Goal: Entertainment & Leisure: Consume media (video, audio)

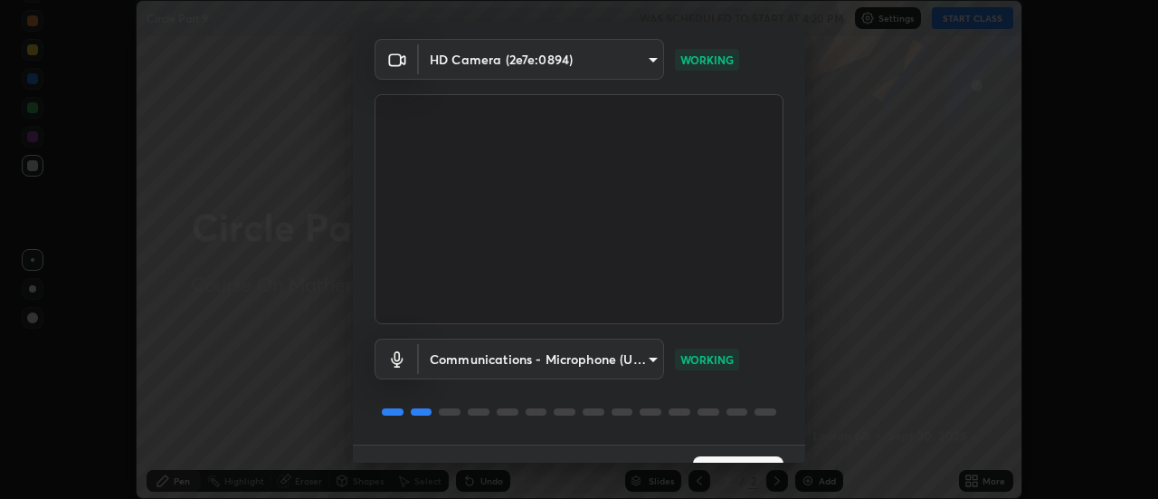
scroll to position [95, 0]
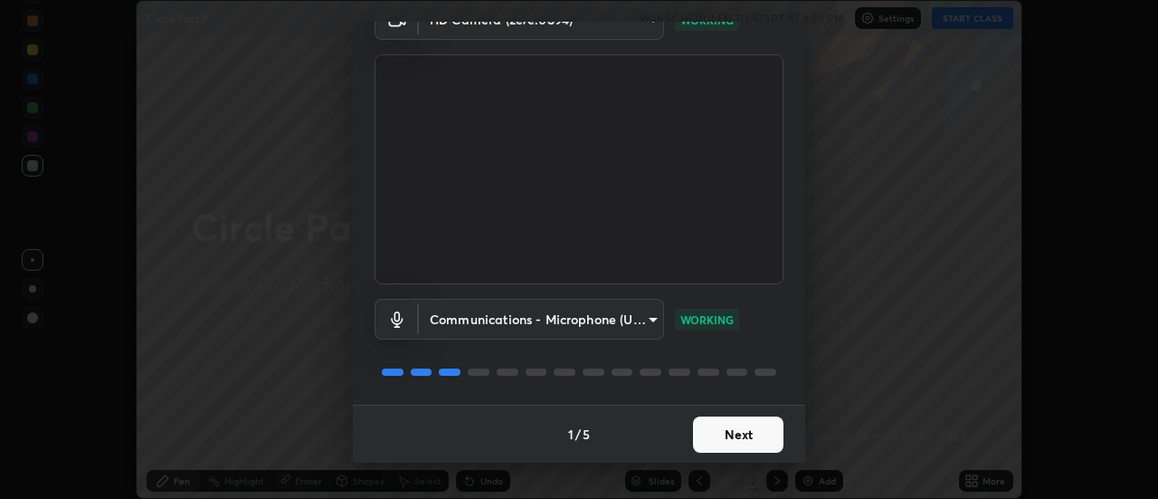
click at [756, 426] on button "Next" at bounding box center [738, 434] width 90 height 36
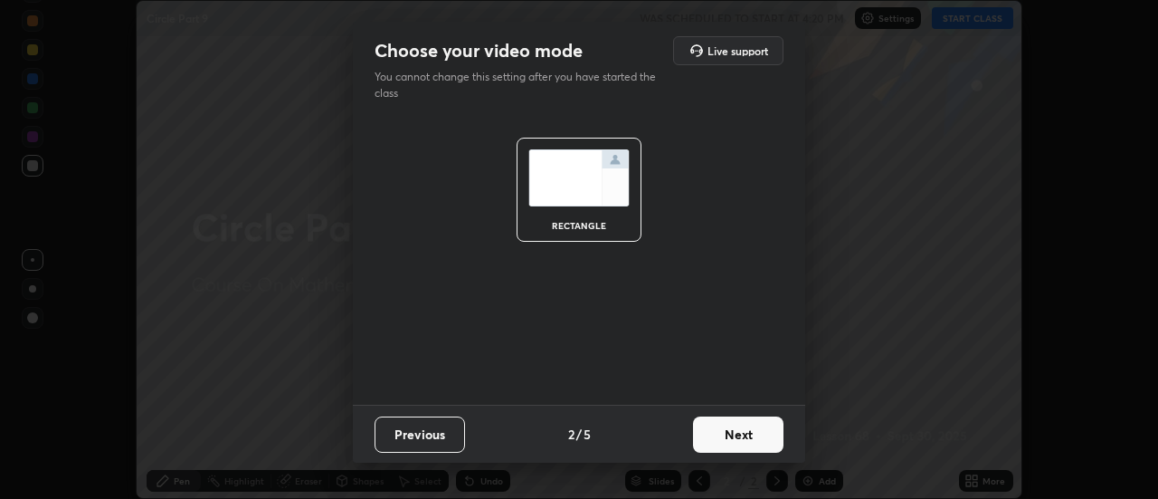
scroll to position [0, 0]
click at [741, 432] on button "Next" at bounding box center [738, 434] width 90 height 36
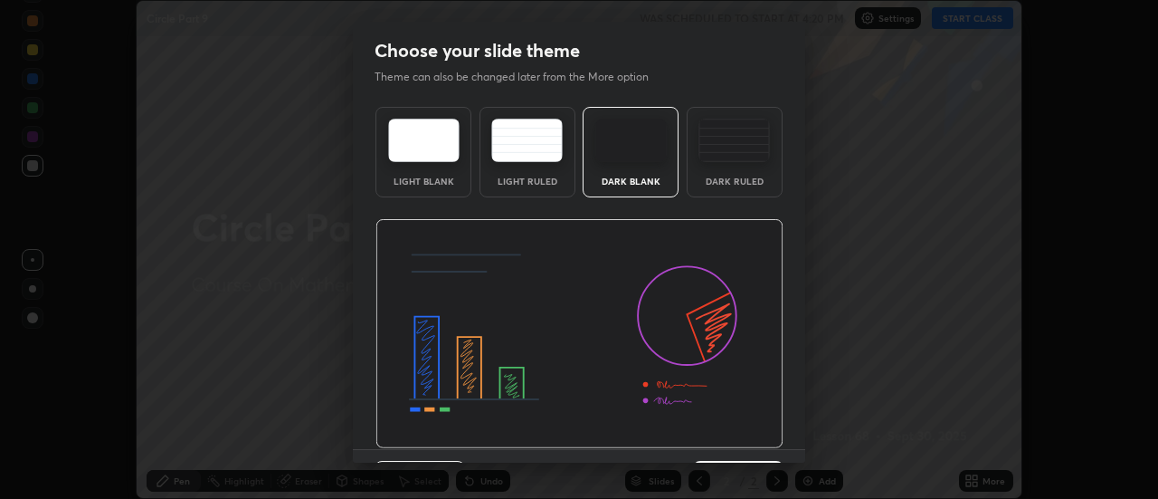
scroll to position [44, 0]
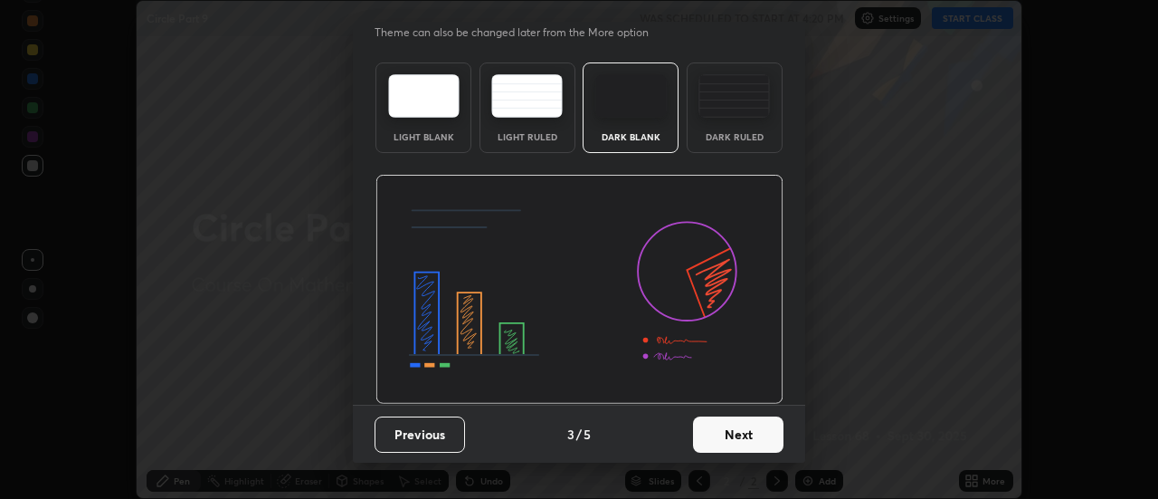
click at [747, 428] on button "Next" at bounding box center [738, 434] width 90 height 36
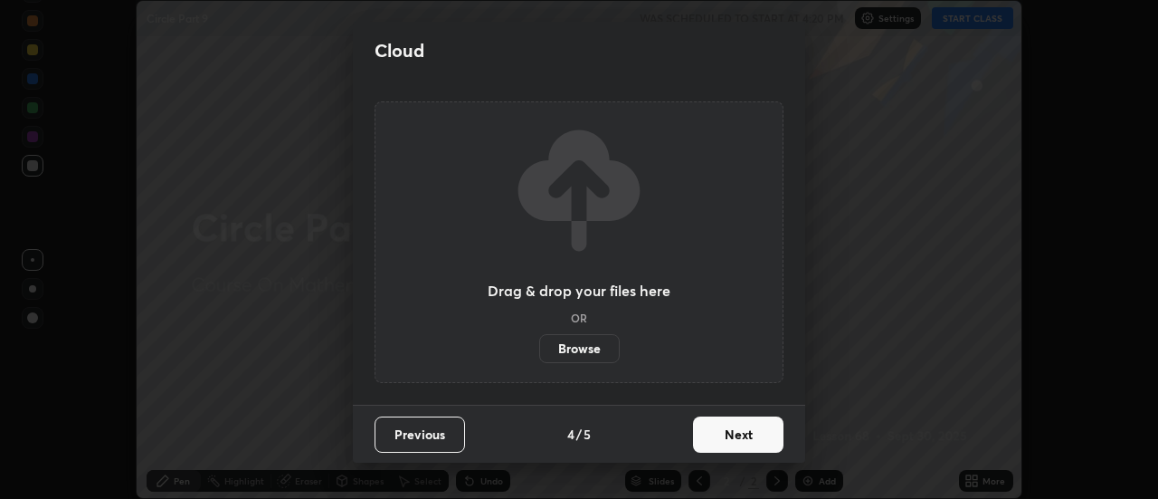
scroll to position [0, 0]
click at [742, 433] on button "Next" at bounding box center [738, 434] width 90 height 36
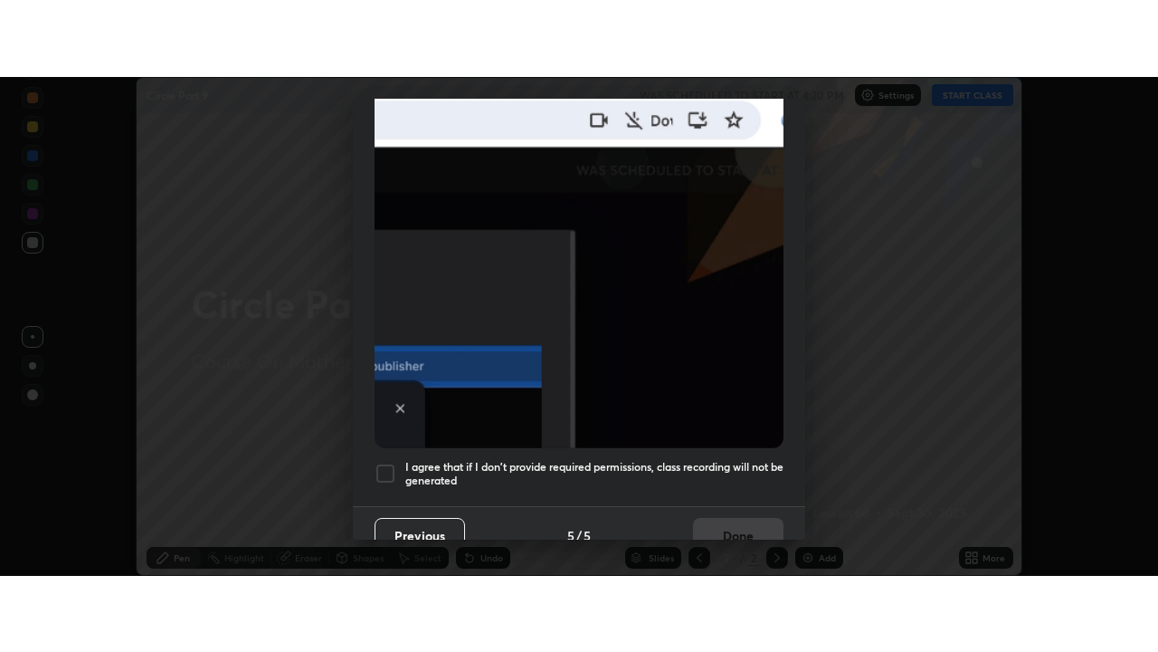
scroll to position [464, 0]
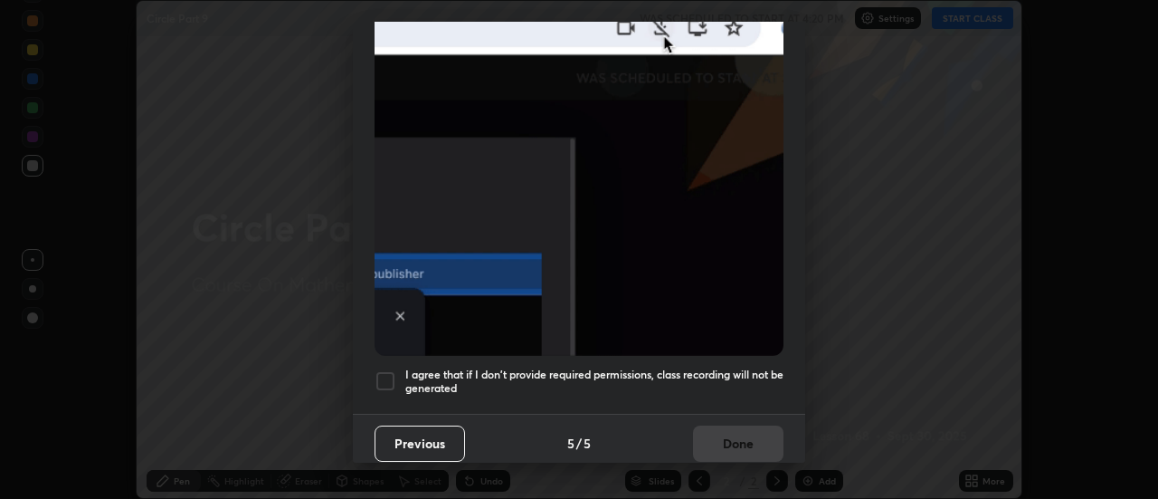
click at [386, 371] on div at bounding box center [386, 381] width 22 height 22
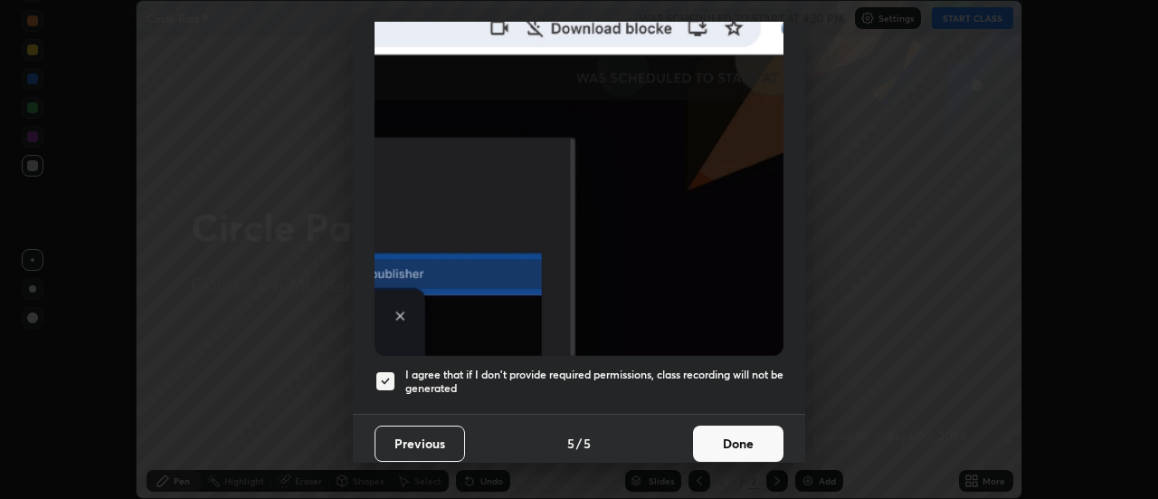
click at [732, 439] on button "Done" at bounding box center [738, 443] width 90 height 36
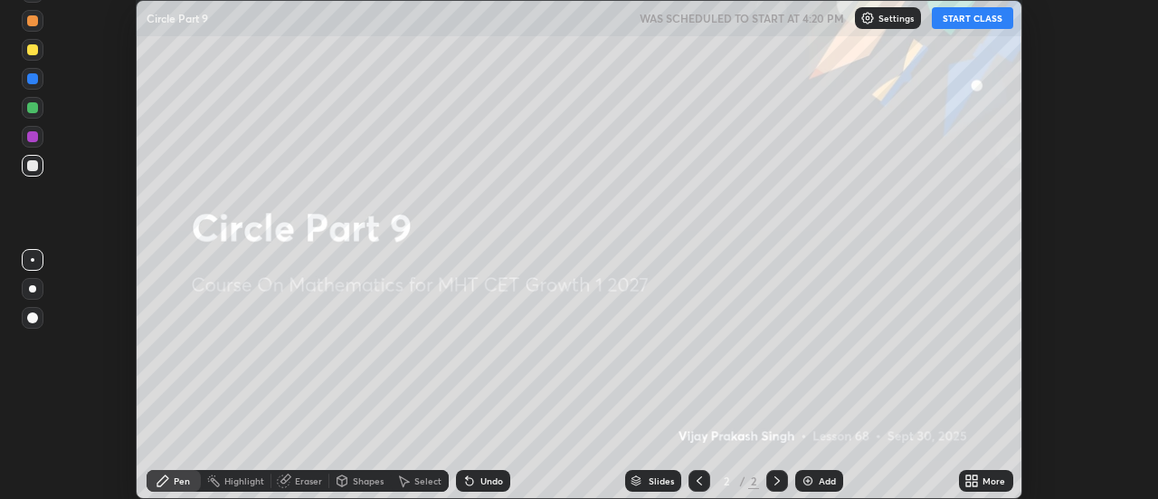
click at [974, 479] on icon at bounding box center [976, 477] width 5 height 5
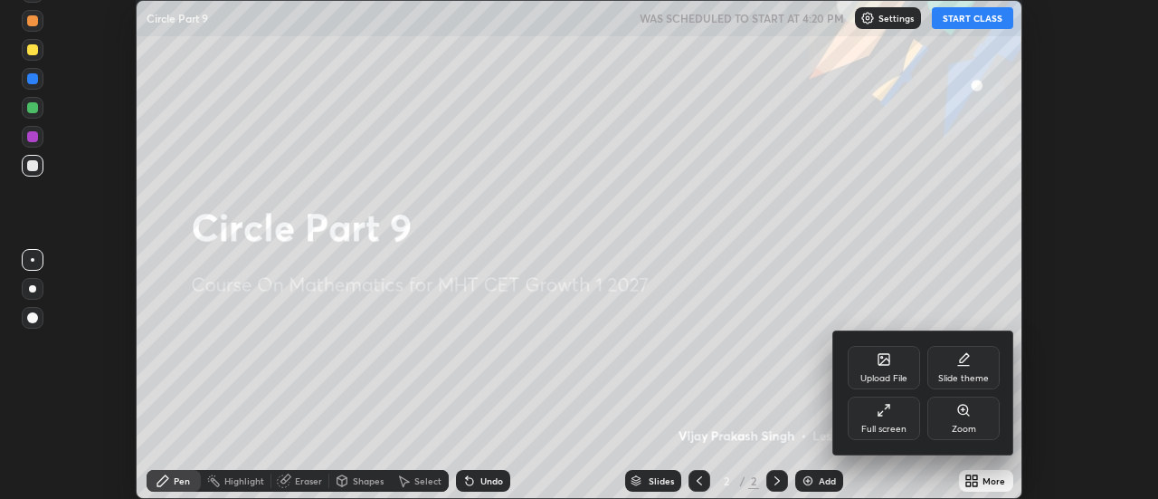
click at [883, 411] on icon at bounding box center [884, 410] width 14 height 14
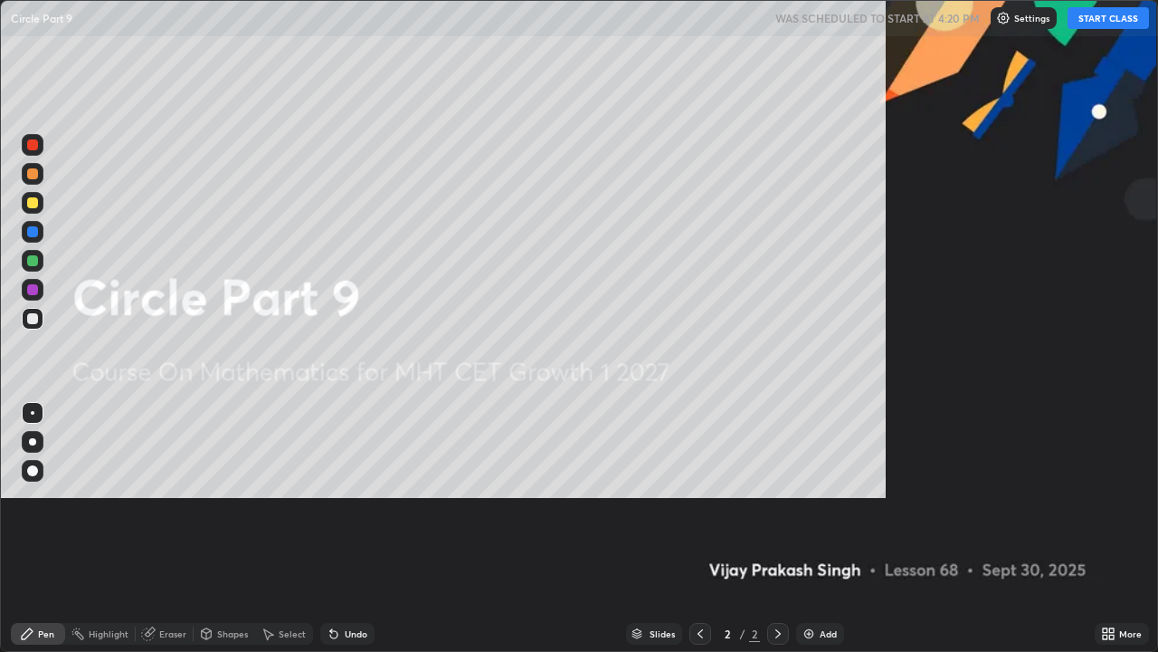
scroll to position [652, 1158]
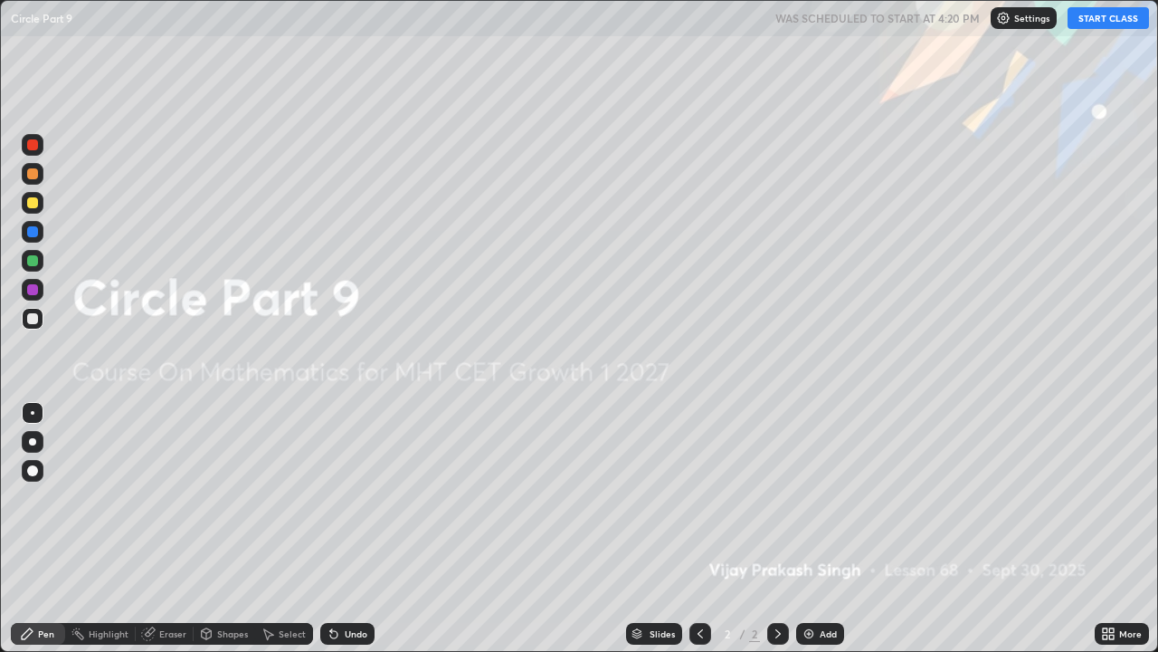
click at [1106, 16] on button "START CLASS" at bounding box center [1108, 18] width 81 height 22
click at [811, 498] on img at bounding box center [809, 633] width 14 height 14
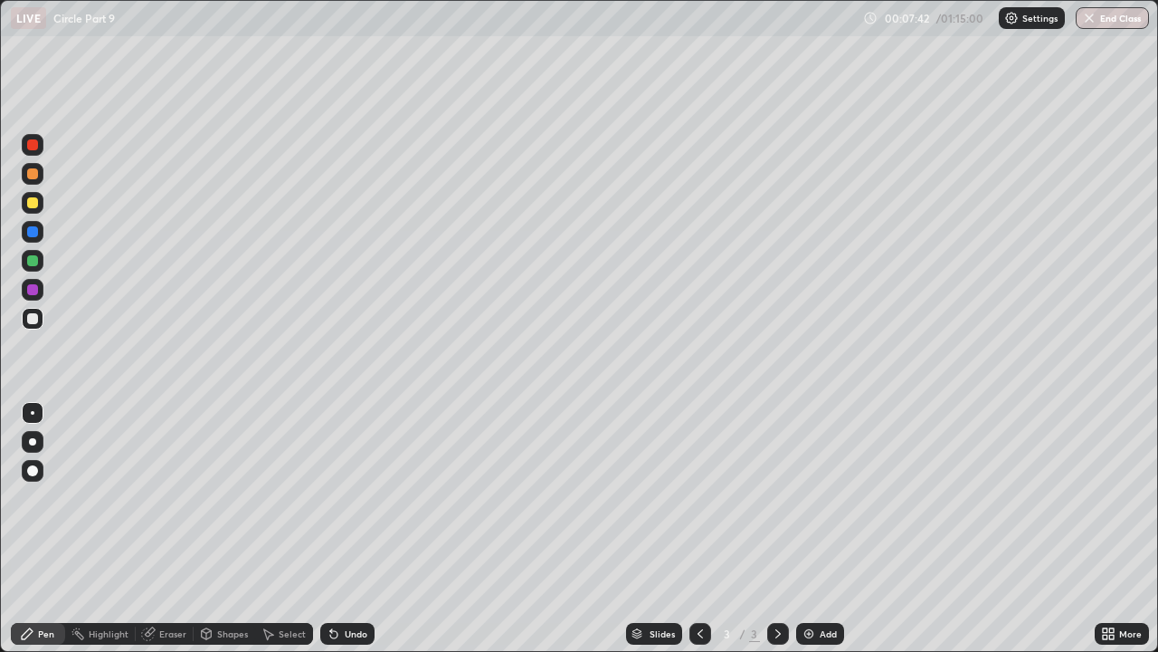
click at [776, 498] on icon at bounding box center [778, 633] width 14 height 14
click at [810, 498] on img at bounding box center [809, 633] width 14 height 14
click at [172, 498] on div "Eraser" at bounding box center [172, 633] width 27 height 9
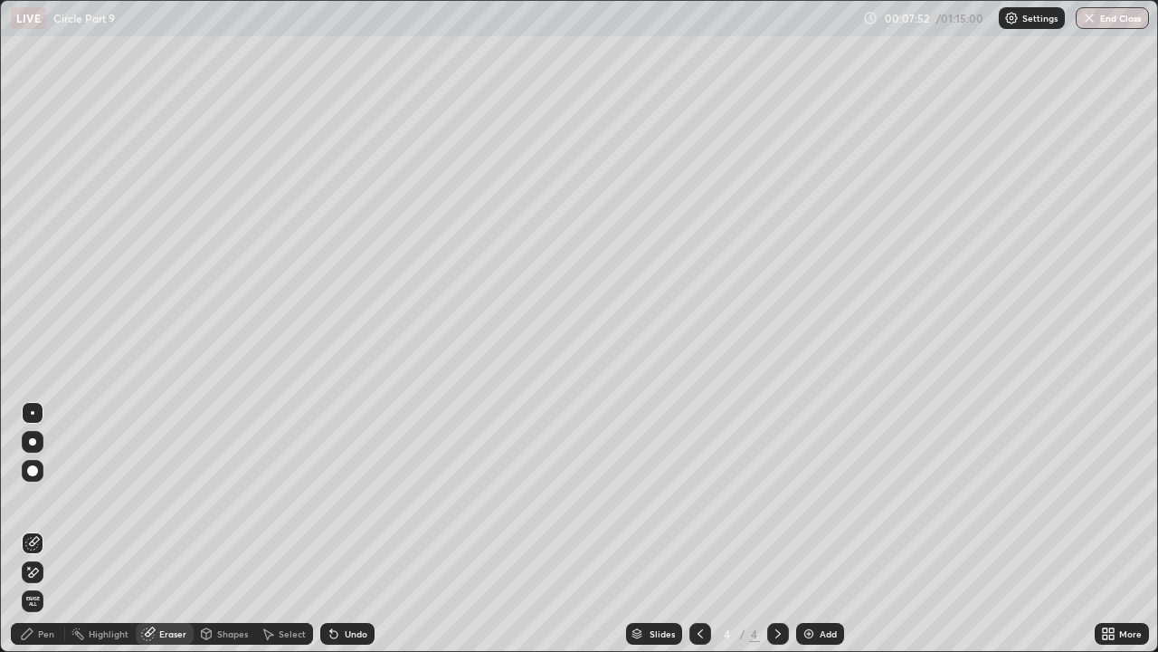
click at [51, 498] on div "Pen" at bounding box center [46, 633] width 16 height 9
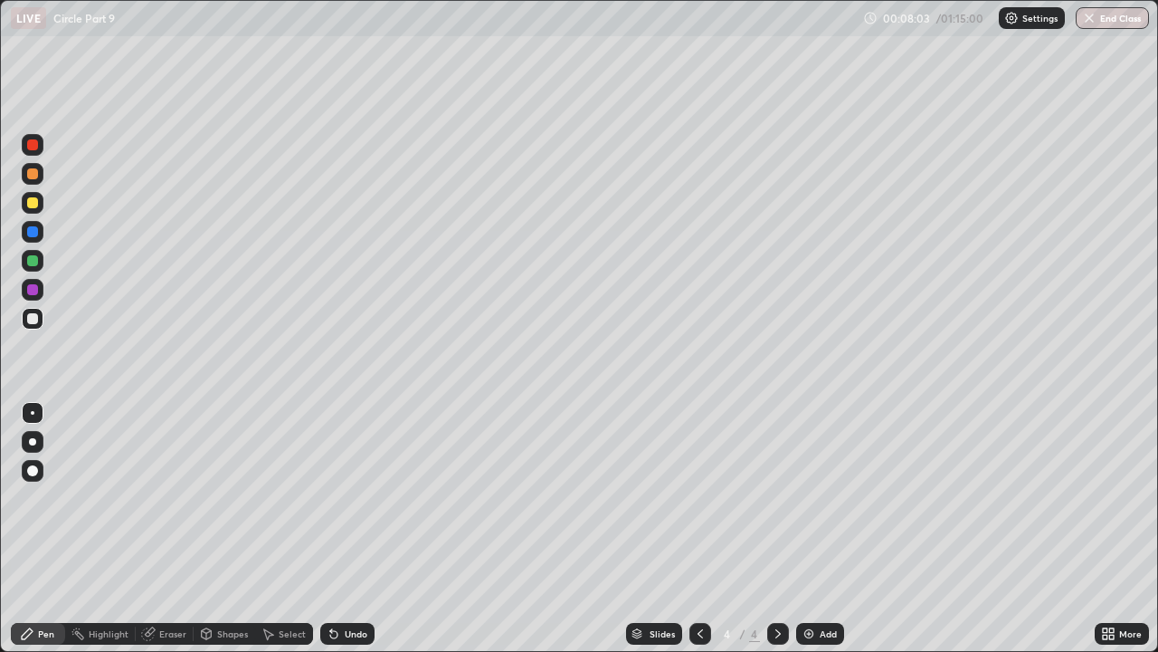
click at [99, 498] on div "Highlight" at bounding box center [109, 633] width 40 height 9
click at [168, 498] on div "Eraser" at bounding box center [172, 633] width 27 height 9
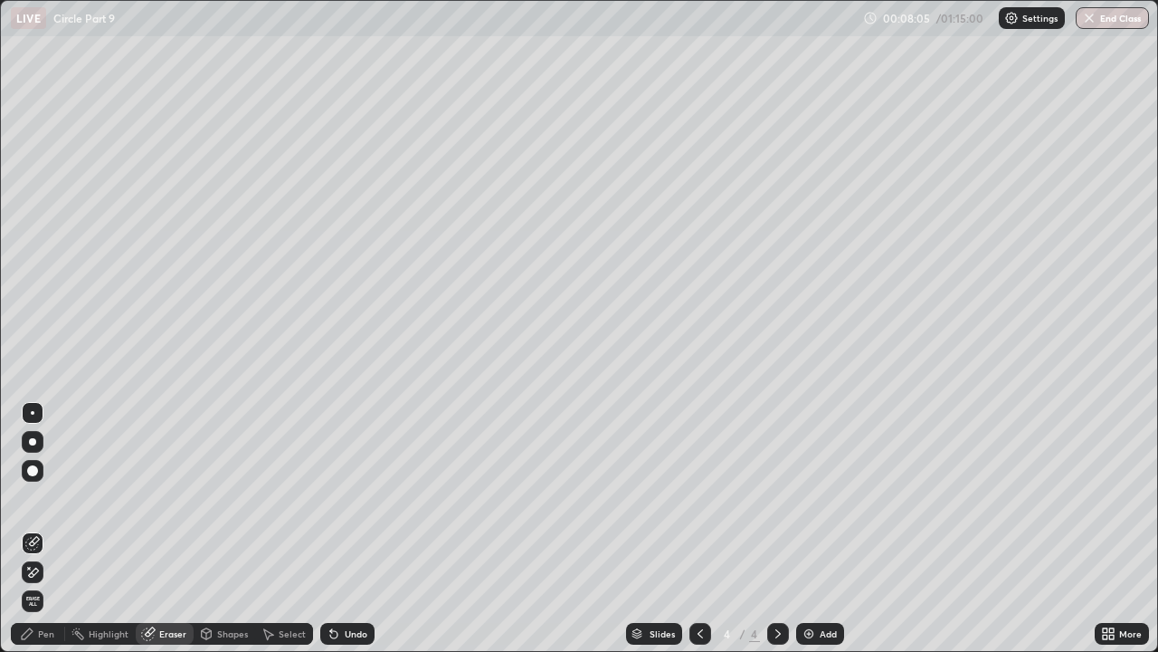
click at [231, 498] on div "Shapes" at bounding box center [232, 633] width 31 height 9
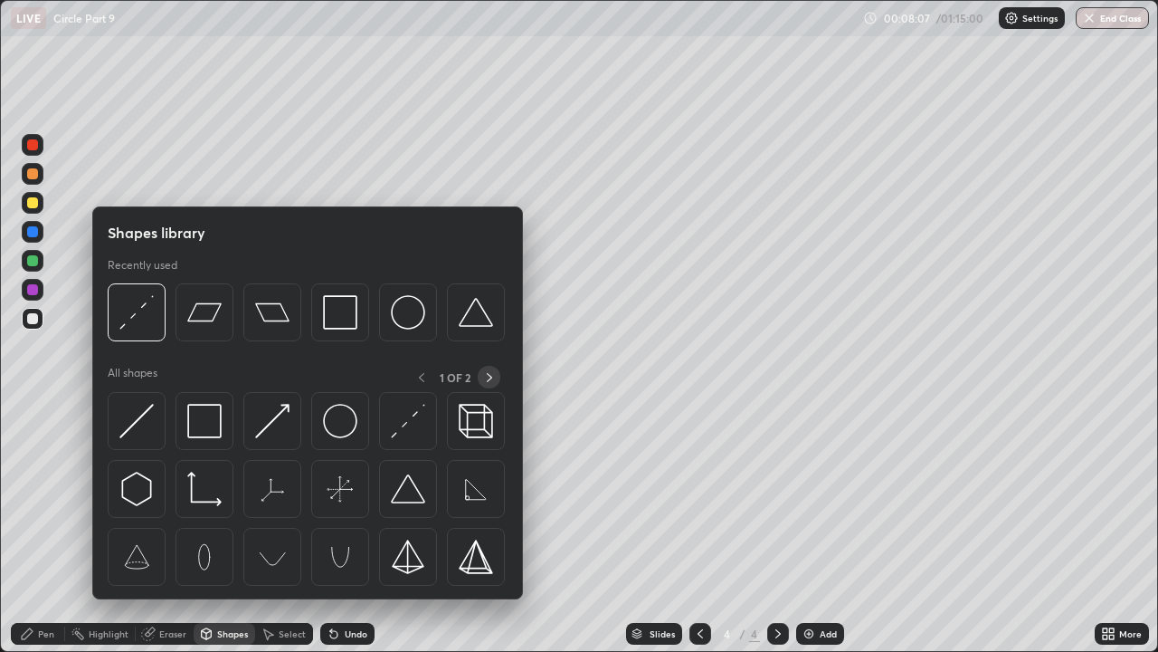
click at [489, 379] on icon at bounding box center [489, 377] width 5 height 9
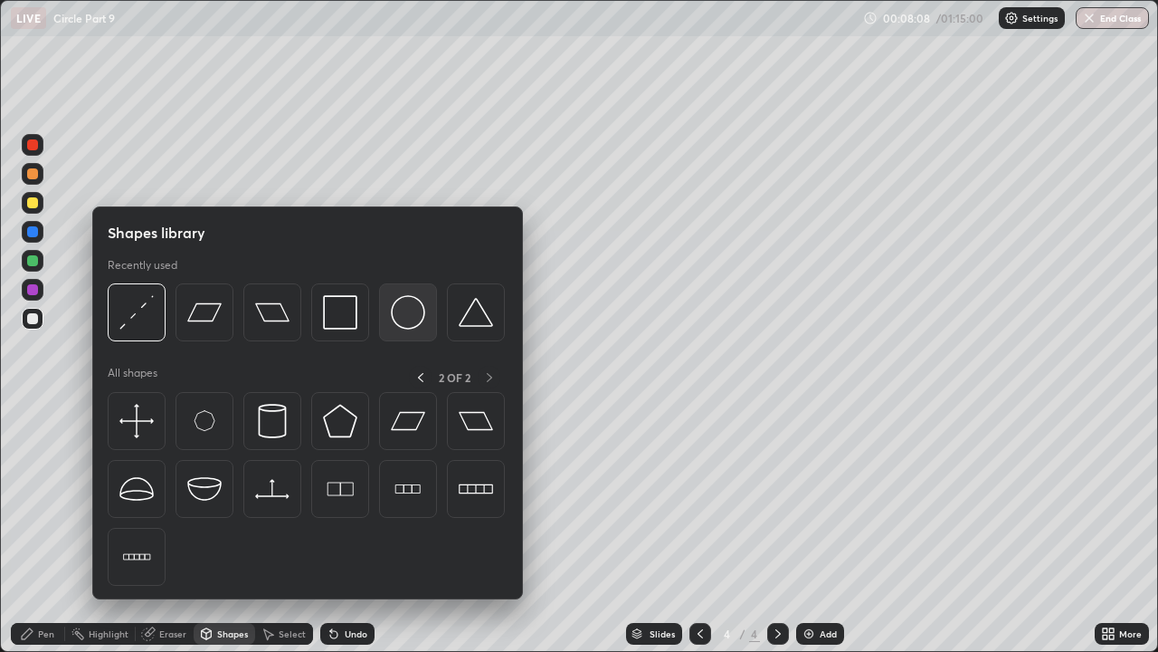
click at [411, 315] on img at bounding box center [408, 312] width 34 height 34
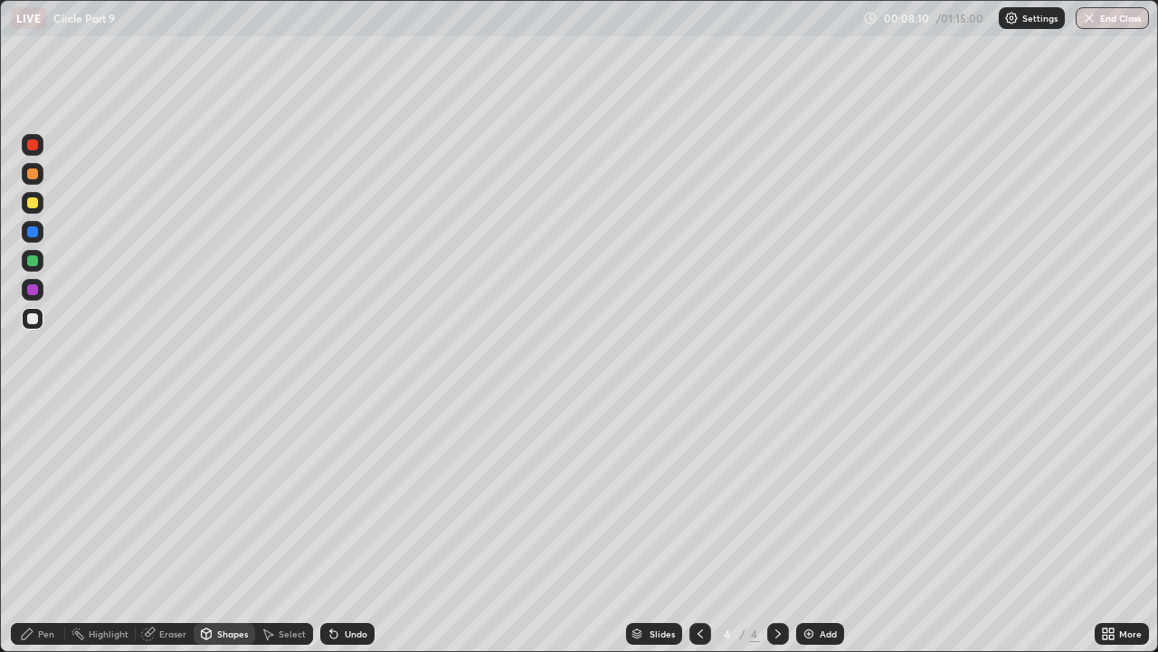
click at [55, 498] on div "Pen" at bounding box center [38, 634] width 54 height 22
click at [36, 292] on div at bounding box center [32, 289] width 11 height 11
click at [236, 498] on div "Shapes" at bounding box center [232, 633] width 31 height 9
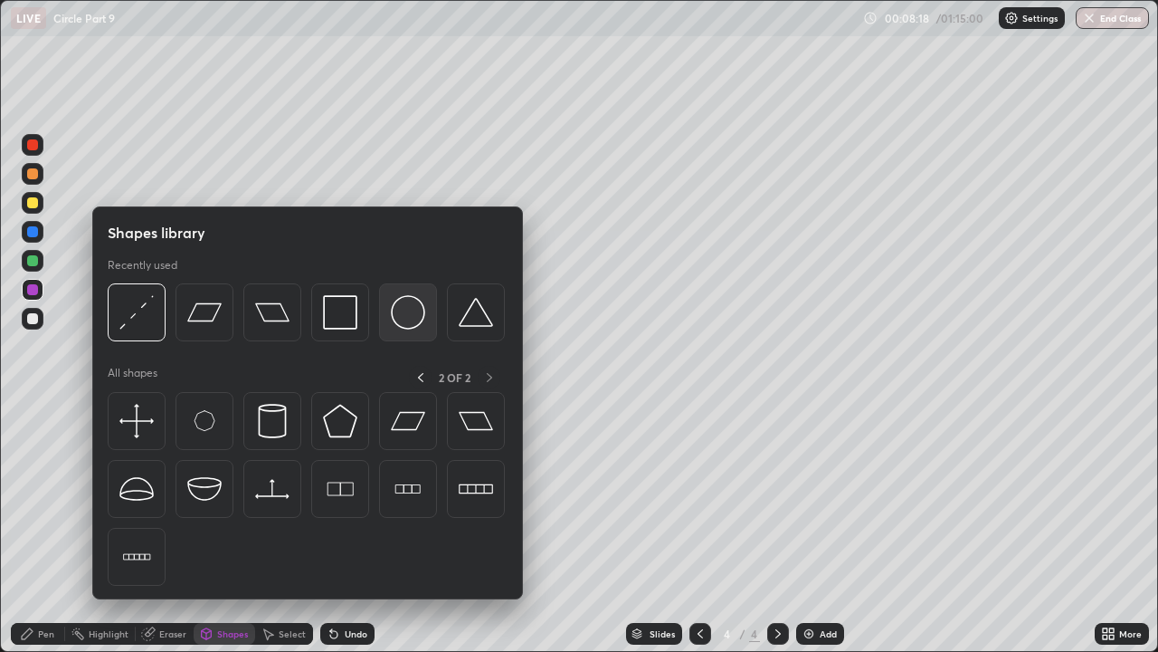
click at [407, 313] on img at bounding box center [408, 312] width 34 height 34
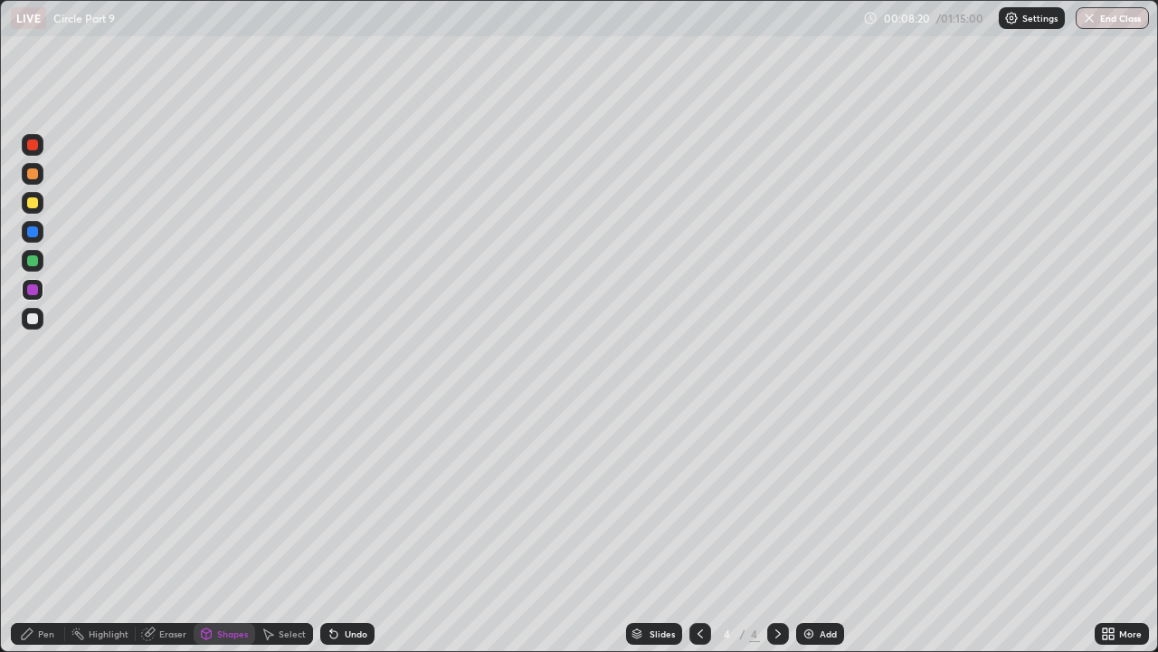
click at [330, 498] on icon at bounding box center [331, 630] width 2 height 2
click at [33, 202] on div at bounding box center [32, 202] width 11 height 11
click at [238, 498] on div "Shapes" at bounding box center [232, 633] width 31 height 9
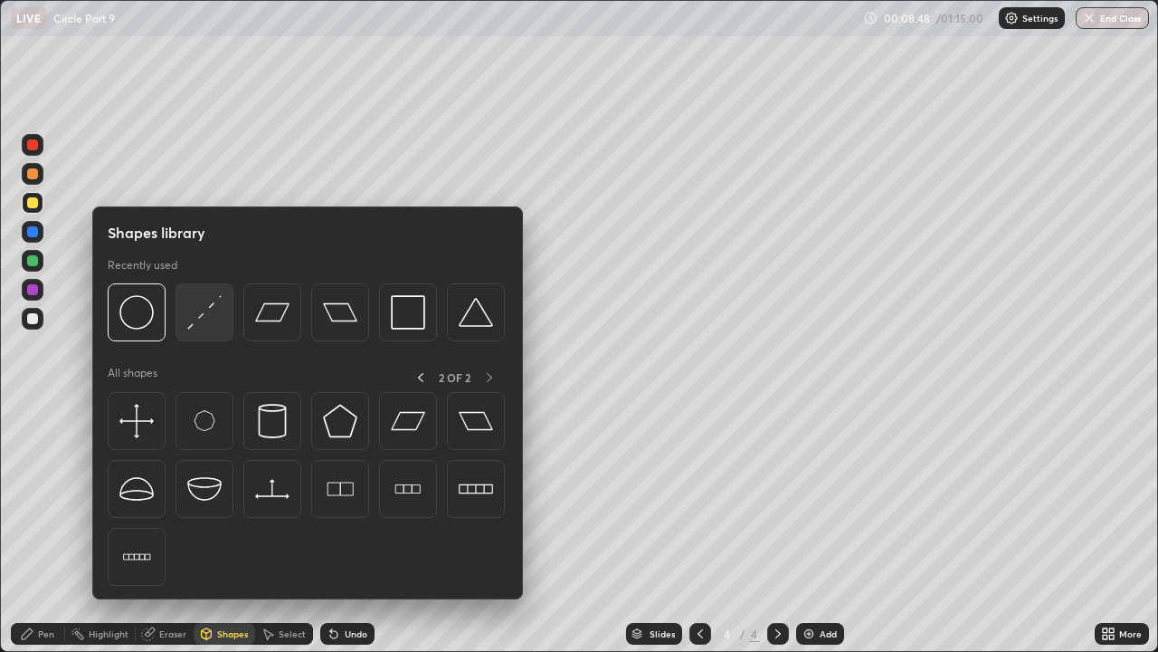
click at [203, 313] on img at bounding box center [204, 312] width 34 height 34
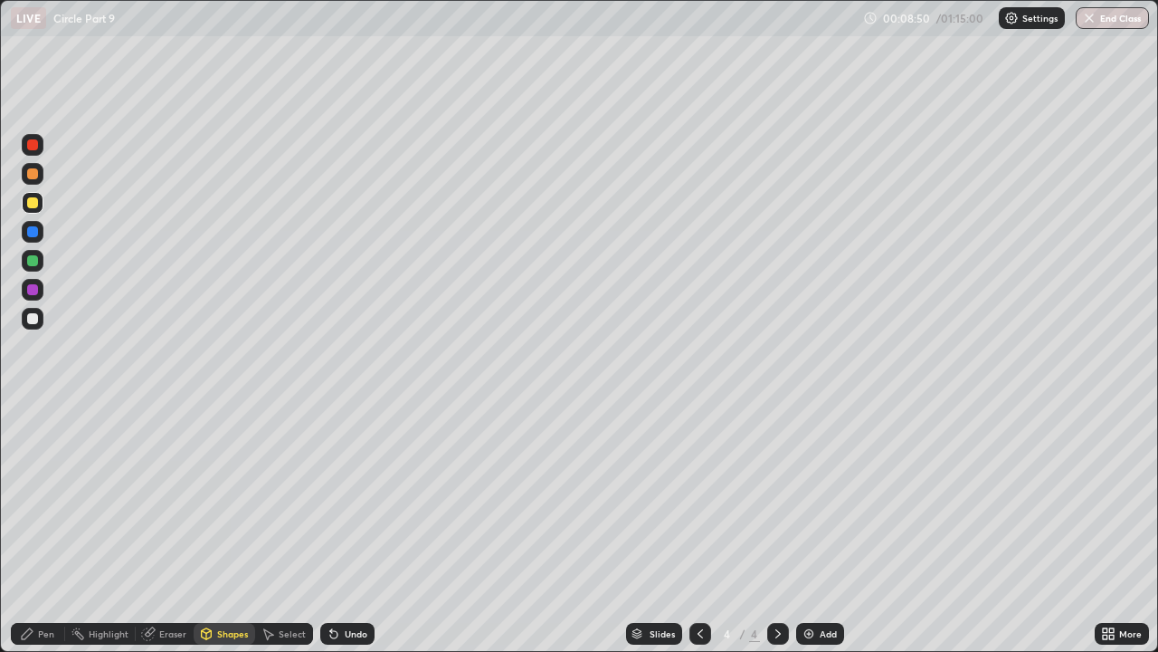
click at [236, 498] on div "Shapes" at bounding box center [232, 633] width 31 height 9
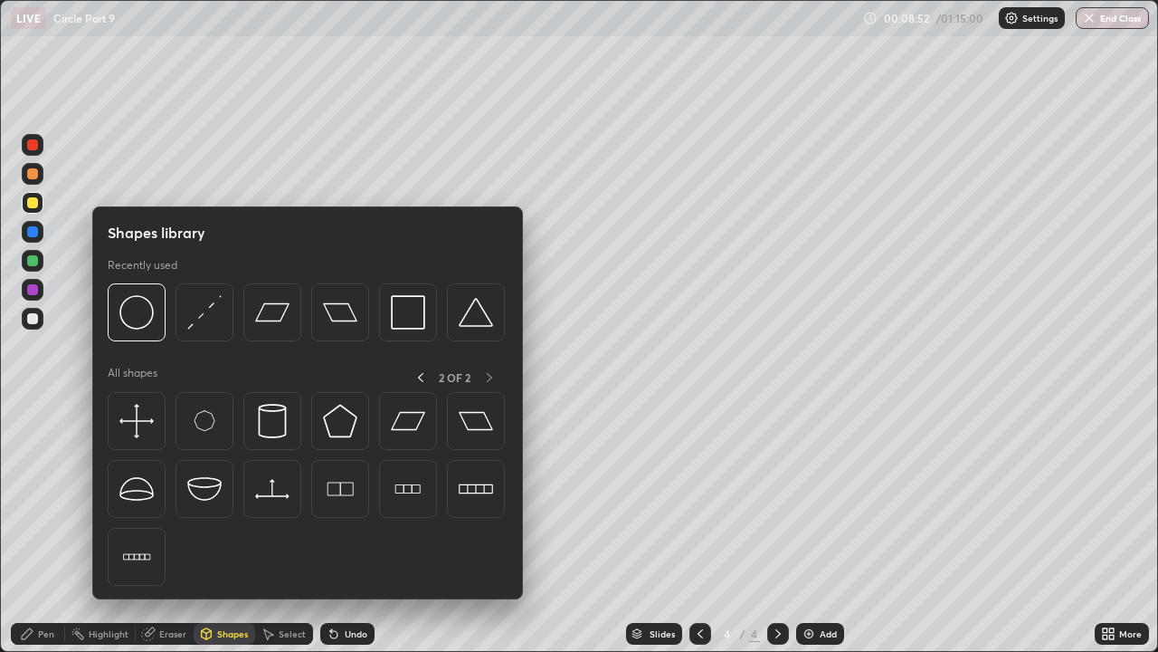
click at [489, 379] on div "2 OF 2" at bounding box center [454, 377] width 91 height 23
click at [421, 380] on icon at bounding box center [421, 377] width 14 height 14
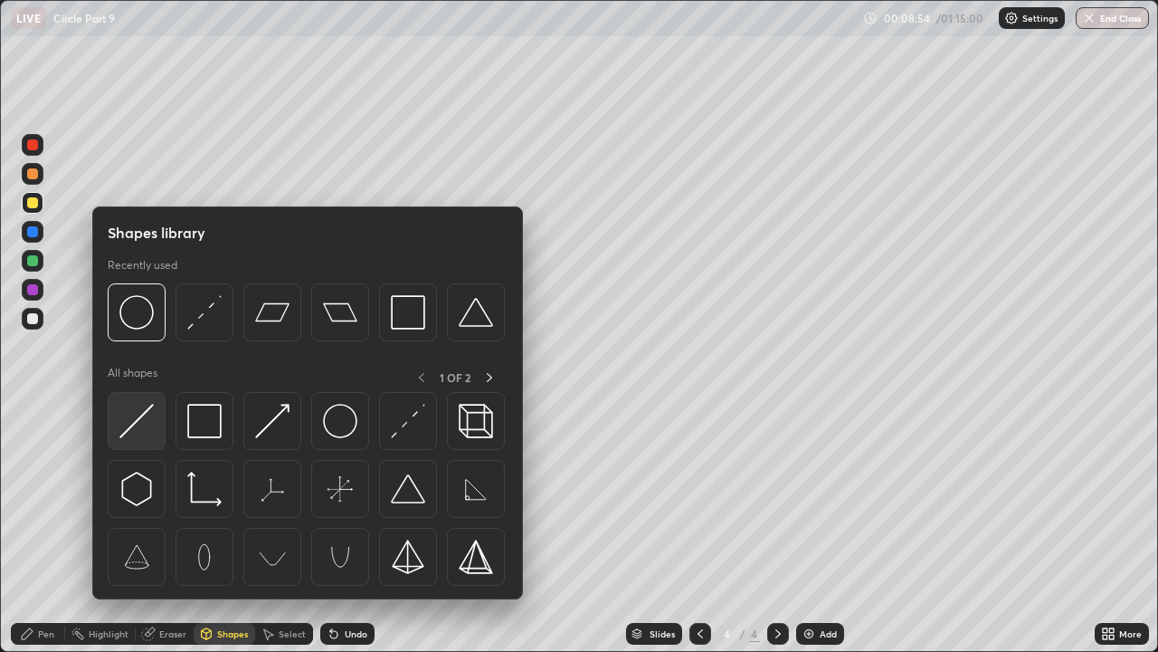
click at [141, 414] on img at bounding box center [136, 421] width 34 height 34
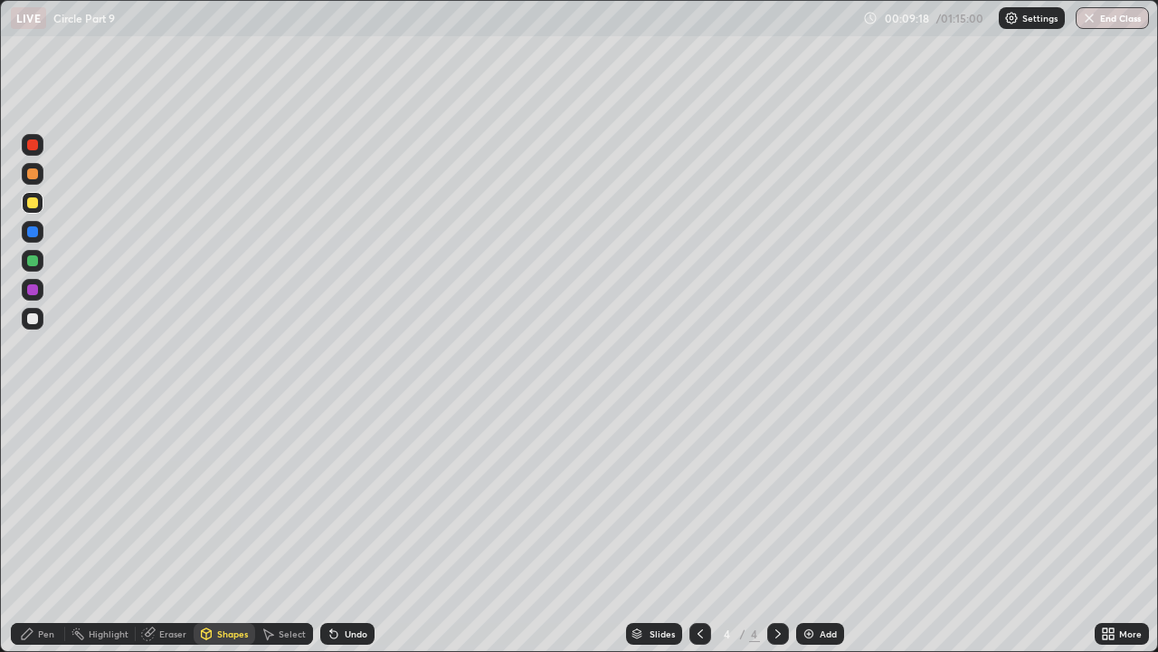
click at [330, 498] on icon at bounding box center [331, 630] width 2 height 2
click at [46, 498] on div "Pen" at bounding box center [46, 633] width 16 height 9
click at [331, 498] on icon at bounding box center [333, 634] width 7 height 7
click at [33, 285] on div at bounding box center [32, 289] width 11 height 11
click at [29, 319] on div at bounding box center [32, 318] width 11 height 11
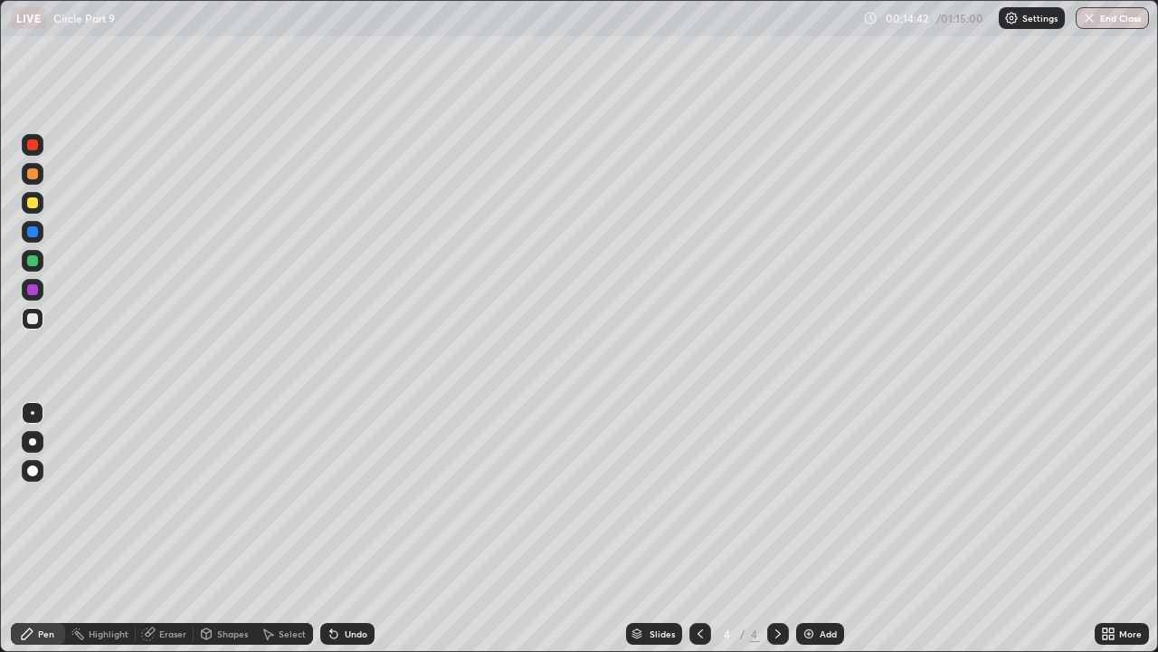
click at [175, 498] on div "Eraser" at bounding box center [172, 633] width 27 height 9
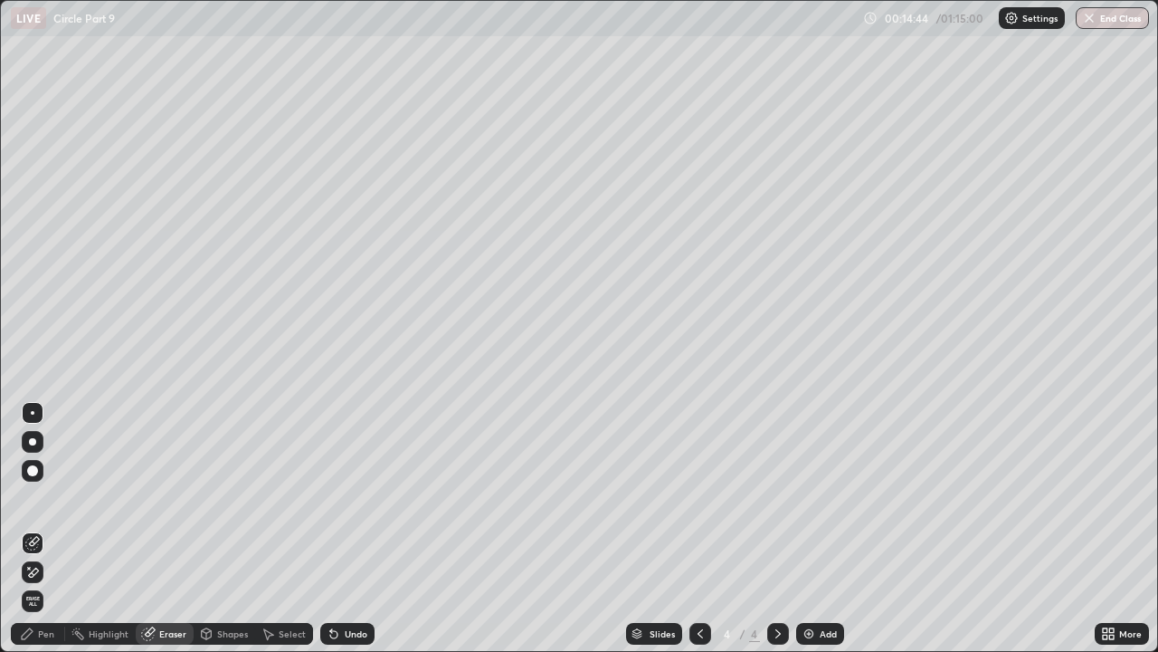
click at [79, 498] on rect at bounding box center [79, 635] width 9 height 9
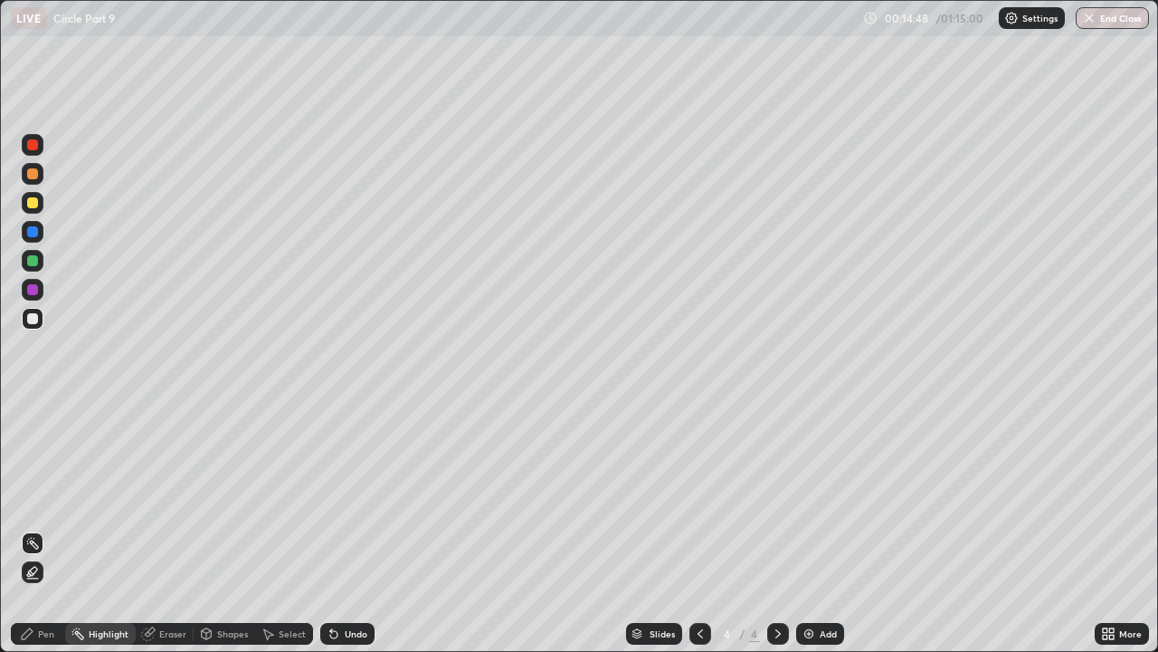
click at [39, 498] on div "Pen" at bounding box center [46, 633] width 16 height 9
click at [154, 498] on icon at bounding box center [148, 633] width 14 height 14
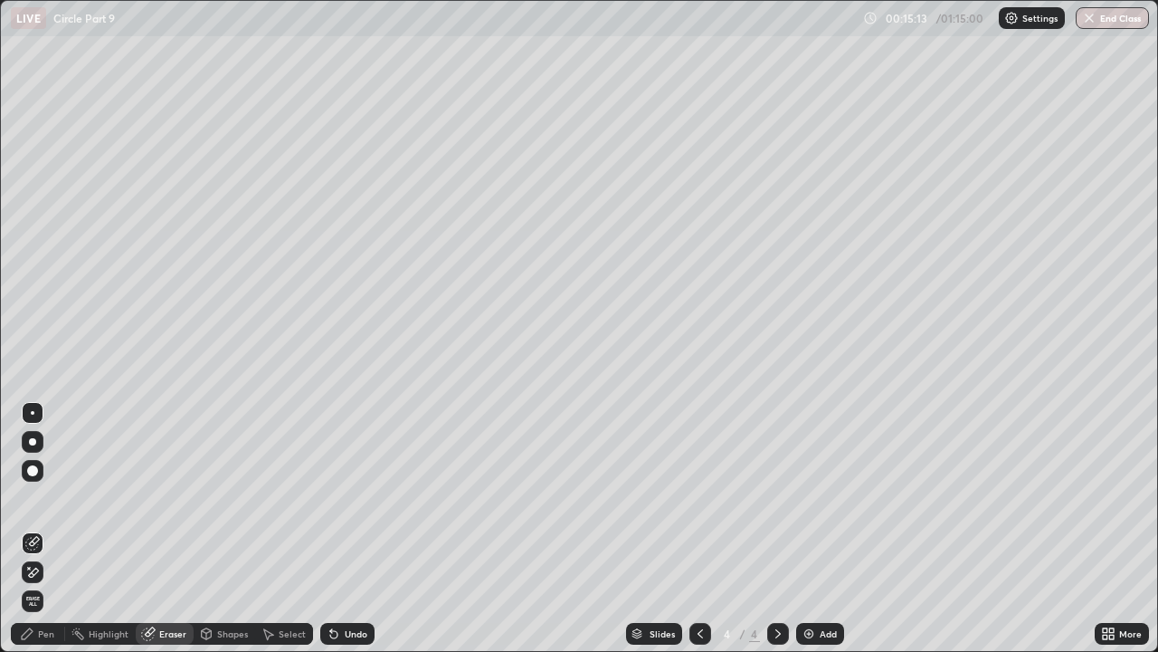
click at [46, 498] on div "Pen" at bounding box center [46, 633] width 16 height 9
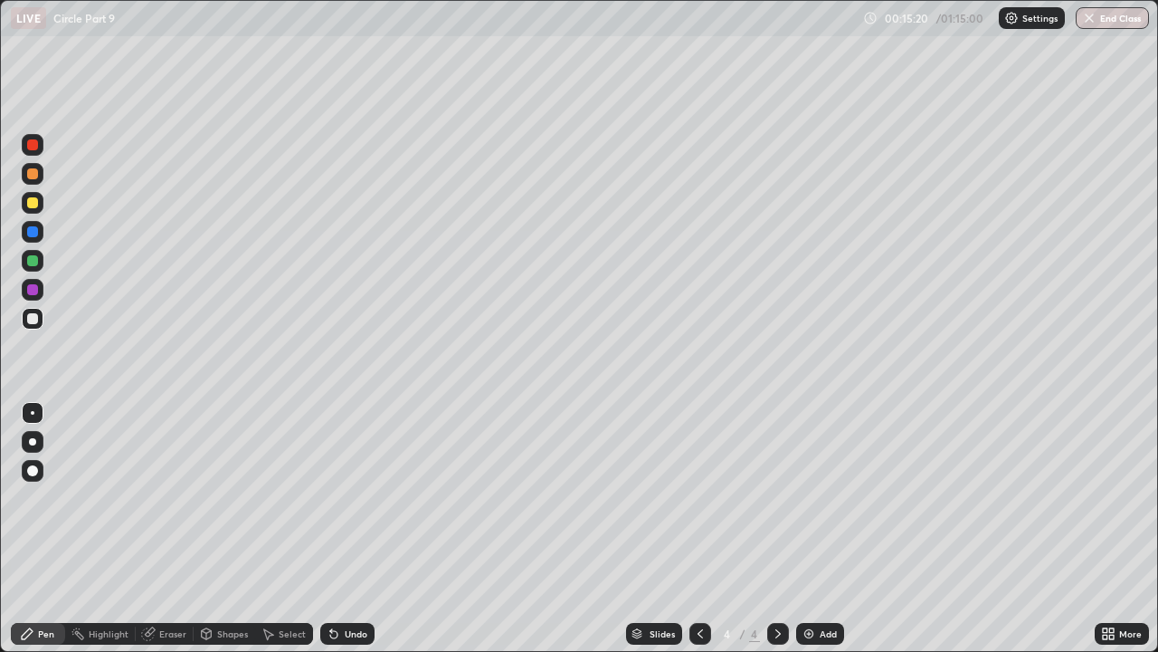
click at [166, 498] on div "Eraser" at bounding box center [172, 633] width 27 height 9
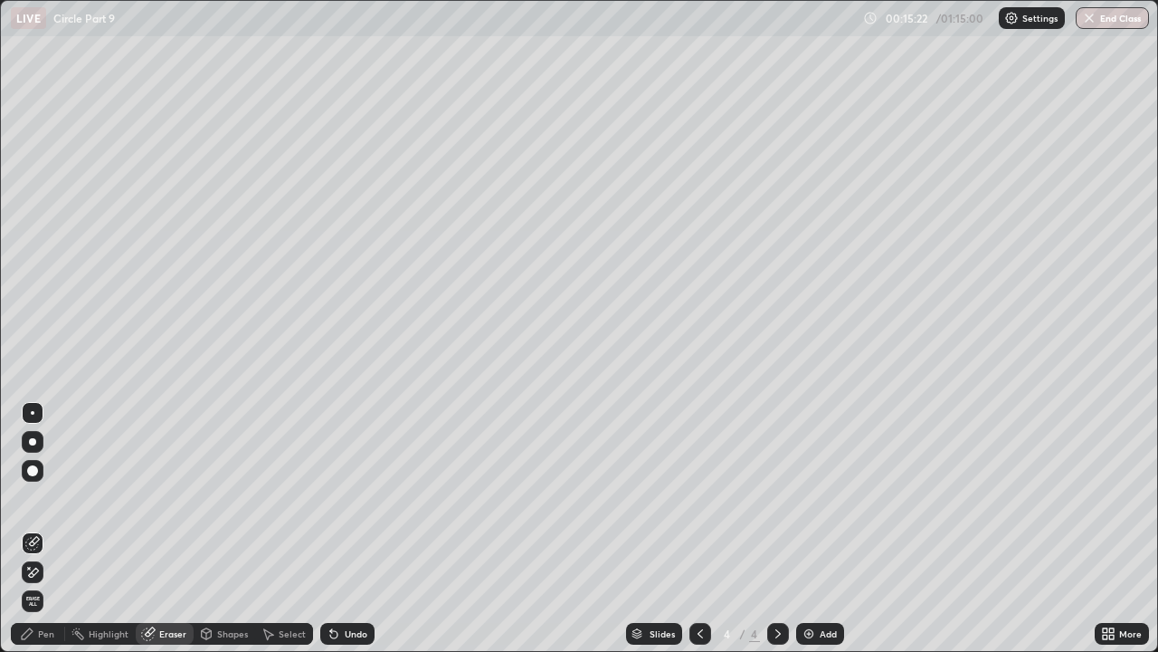
click at [46, 498] on div "Pen" at bounding box center [46, 633] width 16 height 9
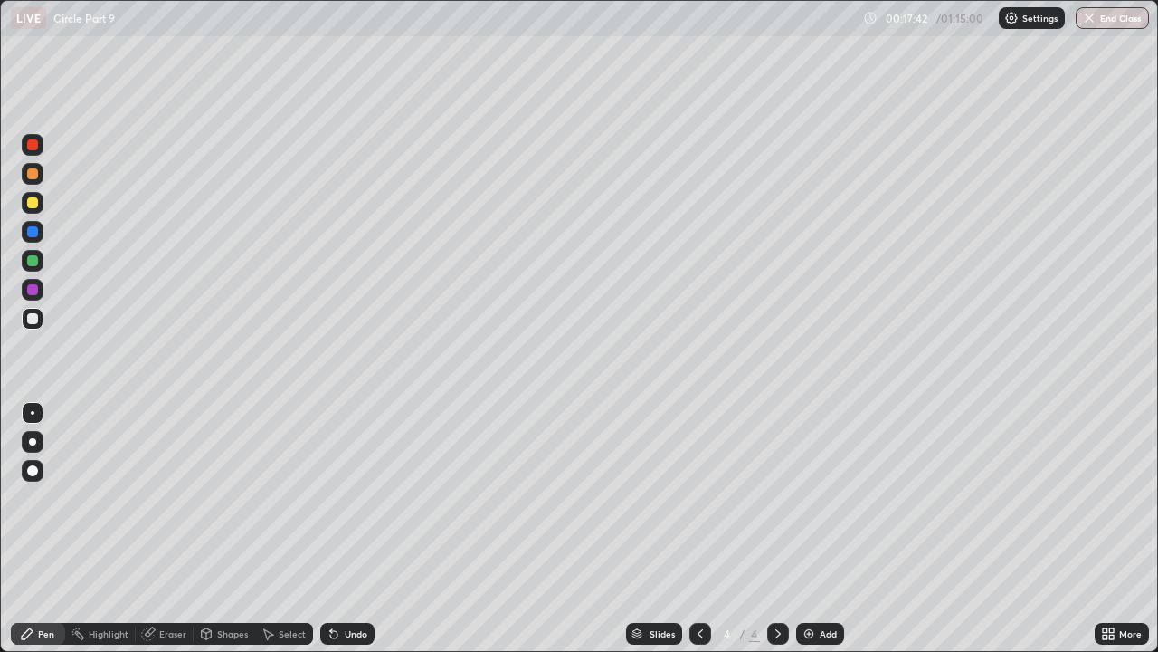
click at [229, 498] on div "Shapes" at bounding box center [232, 633] width 31 height 9
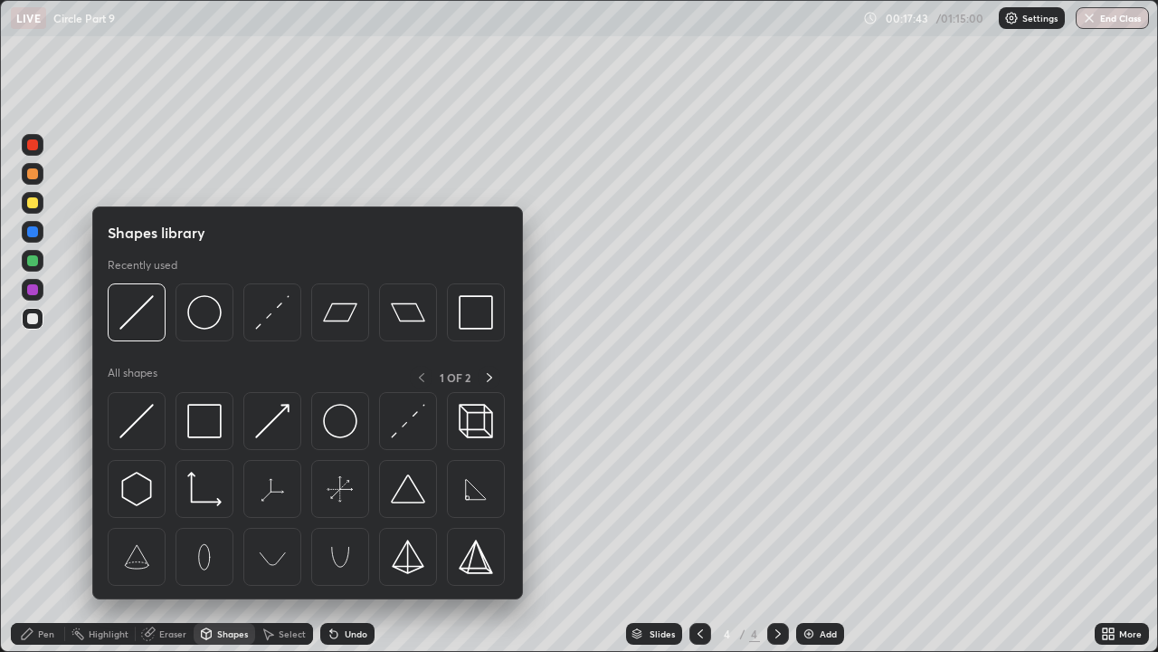
click at [182, 498] on div "Eraser" at bounding box center [172, 633] width 27 height 9
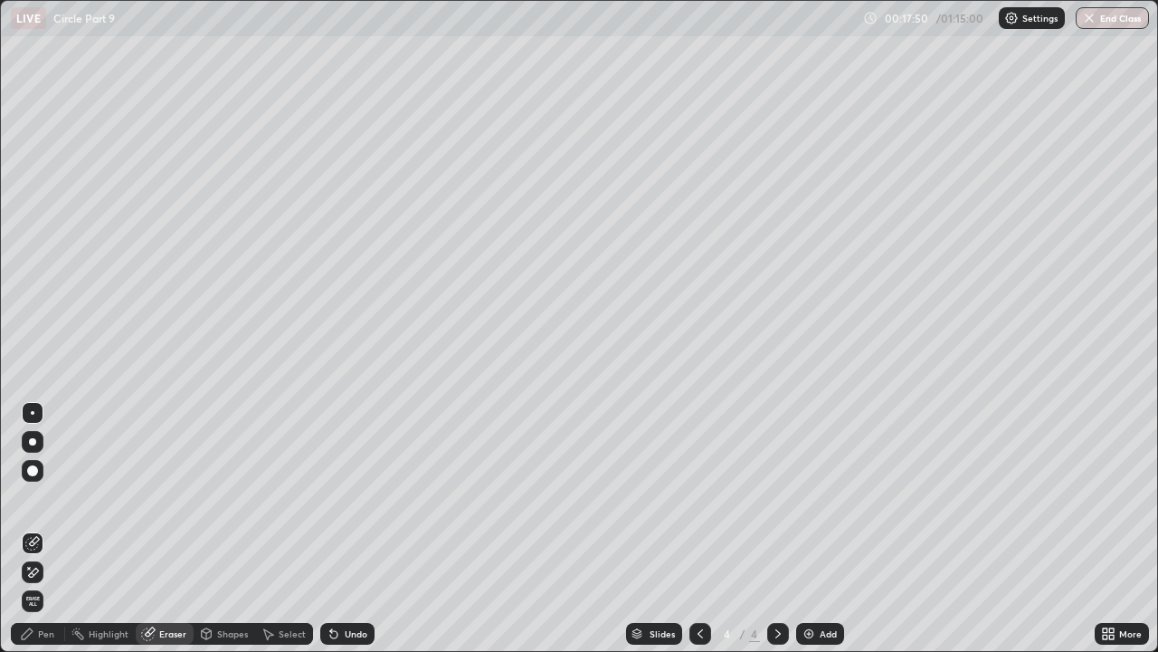
click at [37, 498] on div "Pen" at bounding box center [38, 634] width 54 height 22
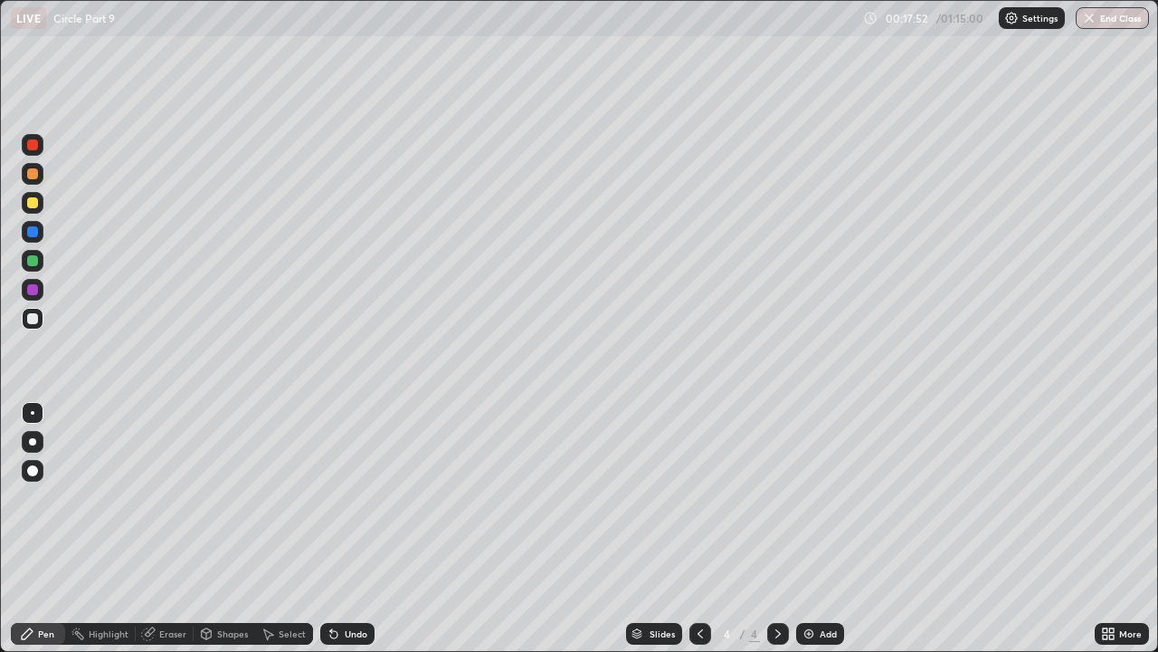
click at [35, 175] on div at bounding box center [32, 173] width 11 height 11
click at [775, 498] on icon at bounding box center [778, 633] width 14 height 14
click at [812, 498] on img at bounding box center [809, 633] width 14 height 14
click at [231, 498] on div "Shapes" at bounding box center [232, 633] width 31 height 9
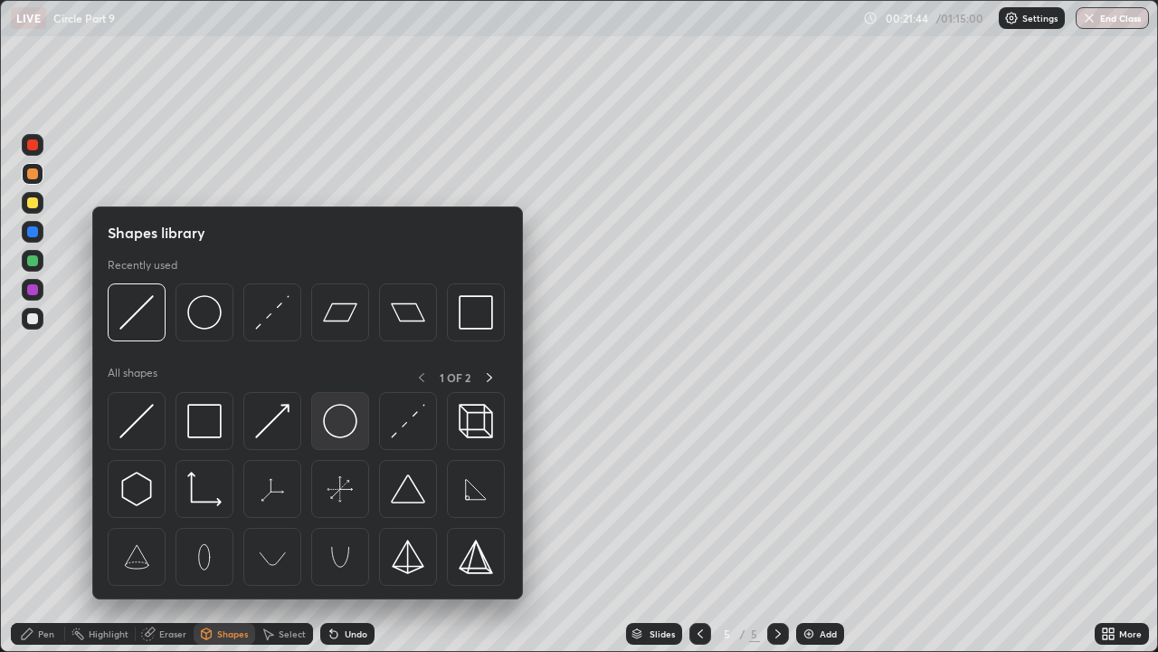
click at [348, 426] on img at bounding box center [340, 421] width 34 height 34
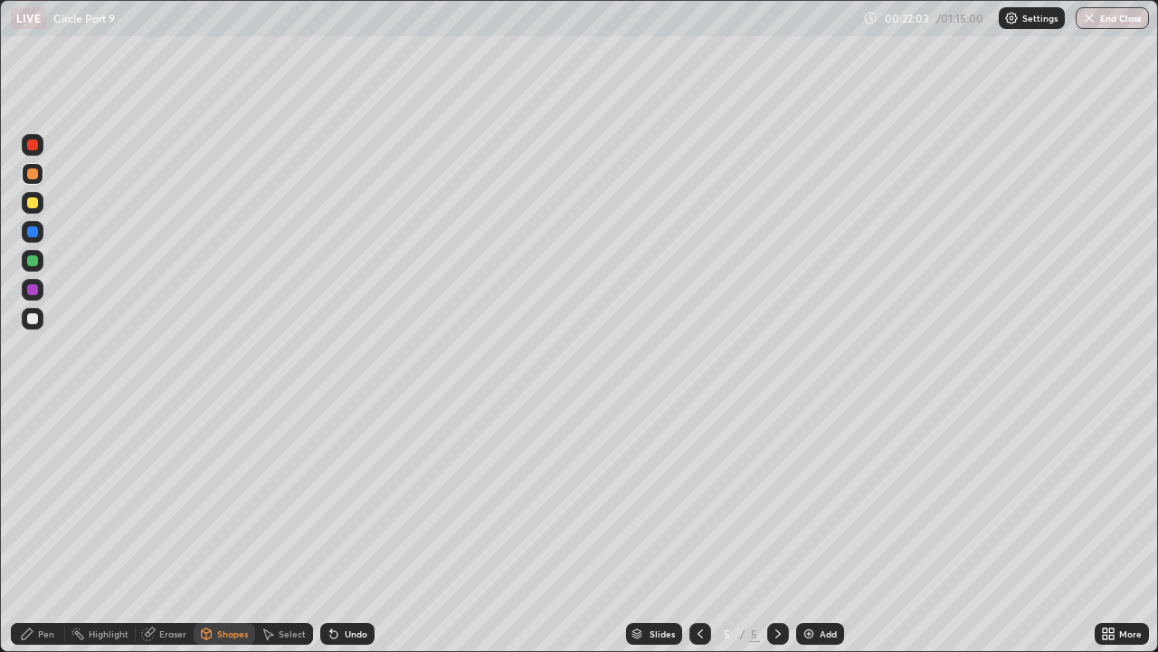
click at [208, 498] on icon at bounding box center [207, 633] width 10 height 11
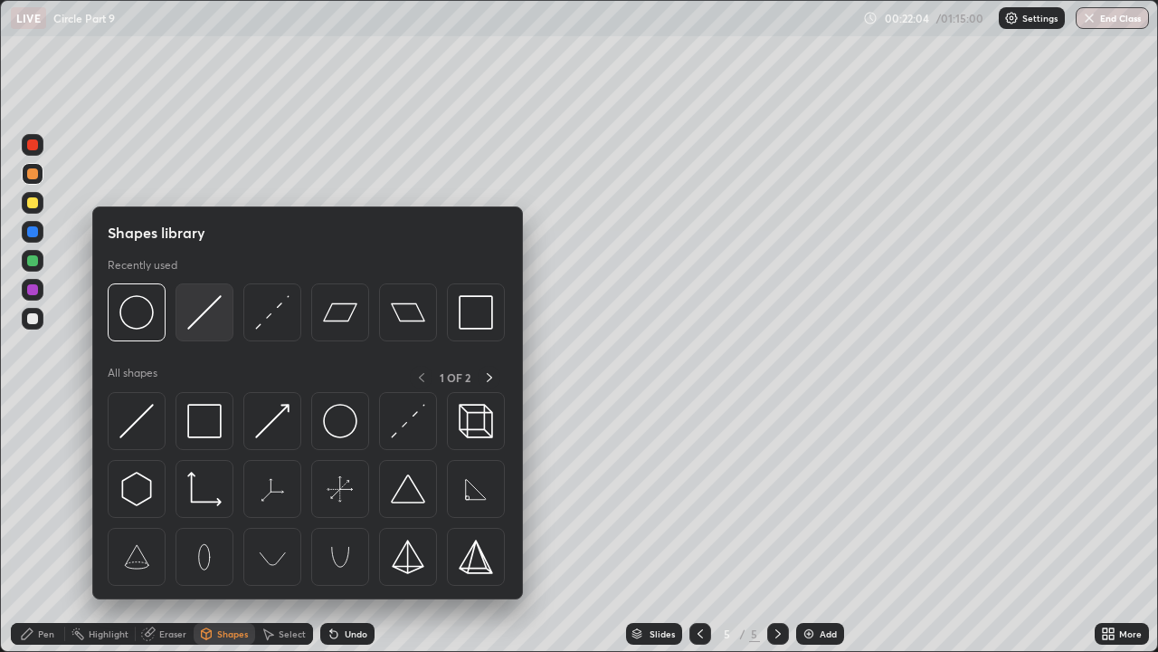
click at [197, 323] on img at bounding box center [204, 312] width 34 height 34
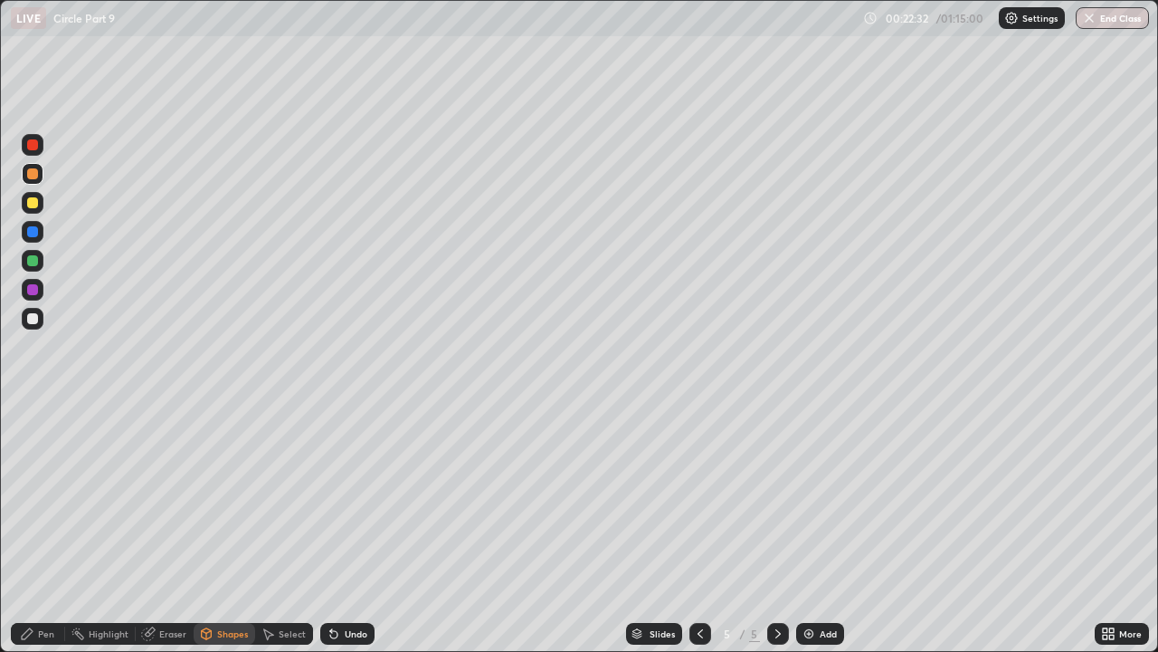
click at [338, 498] on icon at bounding box center [334, 633] width 14 height 14
click at [279, 498] on div "Select" at bounding box center [292, 633] width 27 height 9
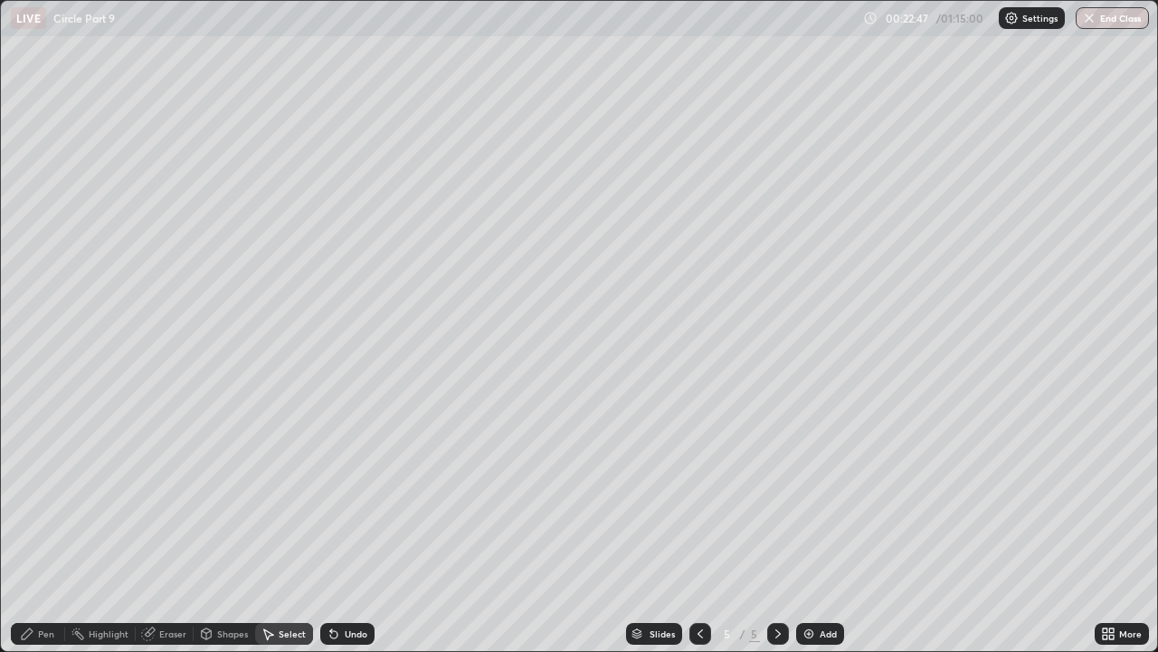
click at [332, 498] on icon at bounding box center [333, 634] width 7 height 7
click at [224, 498] on div "Shapes" at bounding box center [232, 633] width 31 height 9
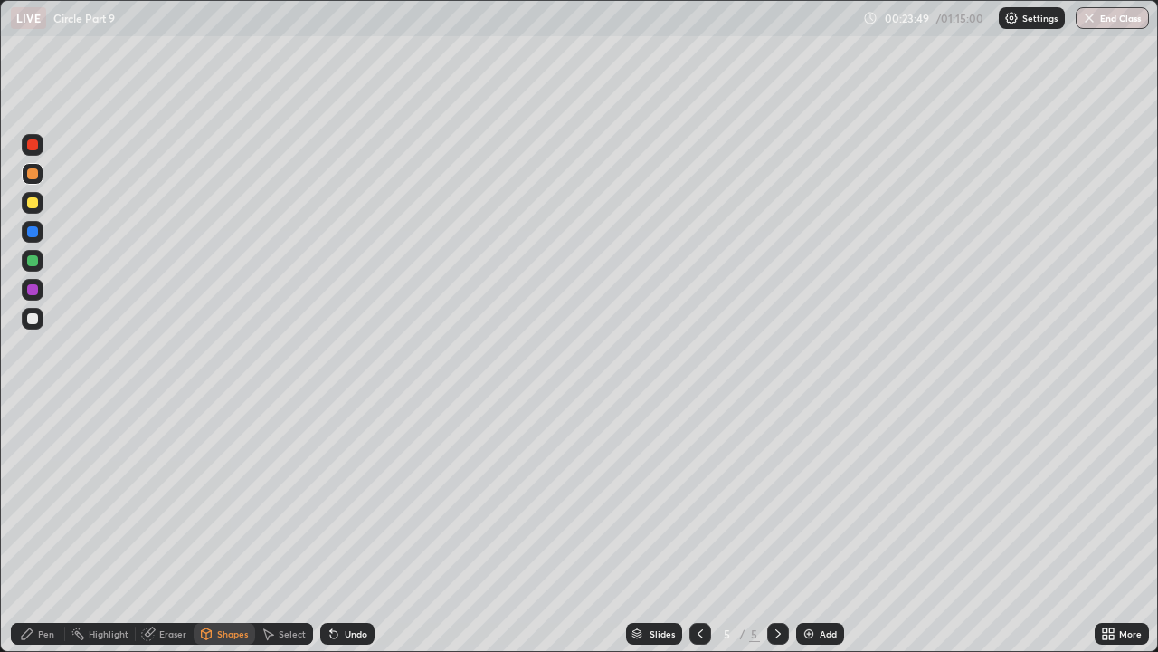
click at [334, 498] on icon at bounding box center [334, 633] width 14 height 14
click at [330, 498] on icon at bounding box center [333, 634] width 7 height 7
click at [697, 498] on icon at bounding box center [700, 633] width 14 height 14
click at [776, 498] on icon at bounding box center [778, 633] width 14 height 14
click at [333, 498] on icon at bounding box center [333, 634] width 7 height 7
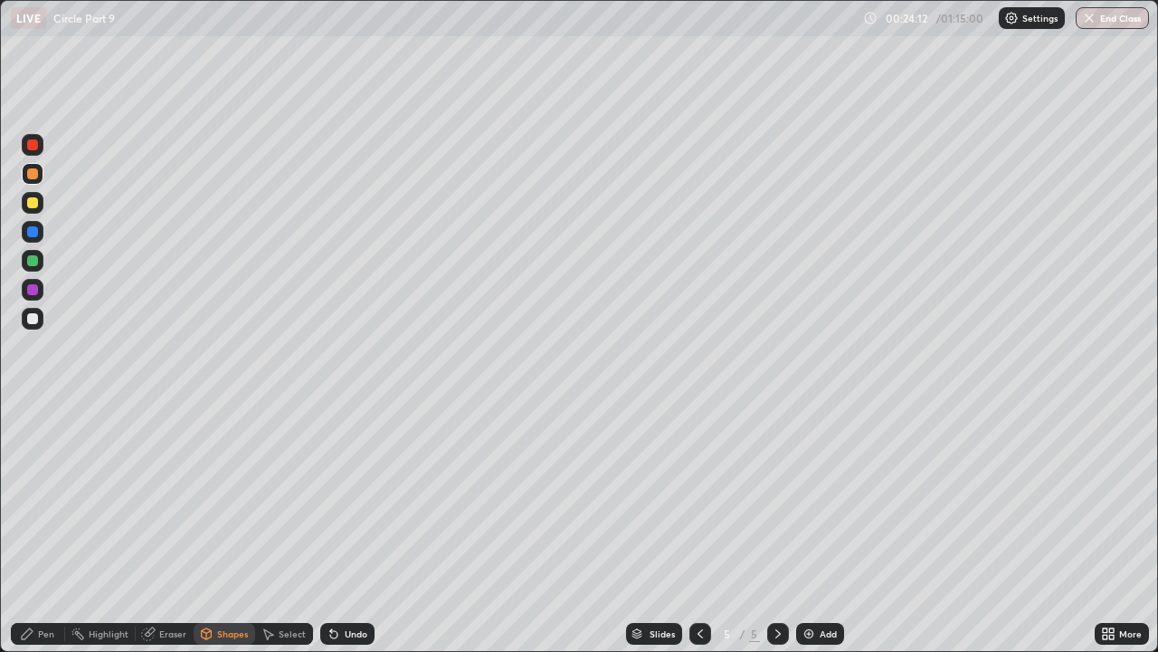
click at [45, 498] on div "Pen" at bounding box center [46, 633] width 16 height 9
click at [338, 498] on div "Undo" at bounding box center [347, 634] width 54 height 22
click at [330, 498] on icon at bounding box center [331, 630] width 2 height 2
click at [335, 498] on icon at bounding box center [333, 634] width 7 height 7
click at [230, 498] on div "Shapes" at bounding box center [232, 633] width 31 height 9
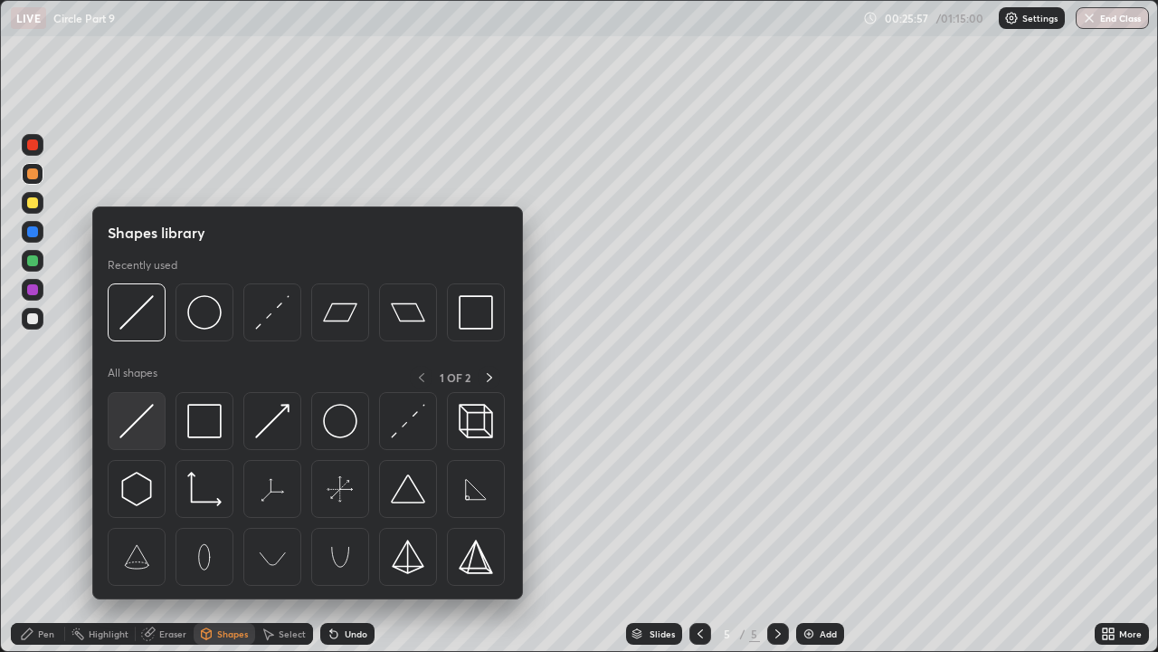
click at [143, 416] on img at bounding box center [136, 421] width 34 height 34
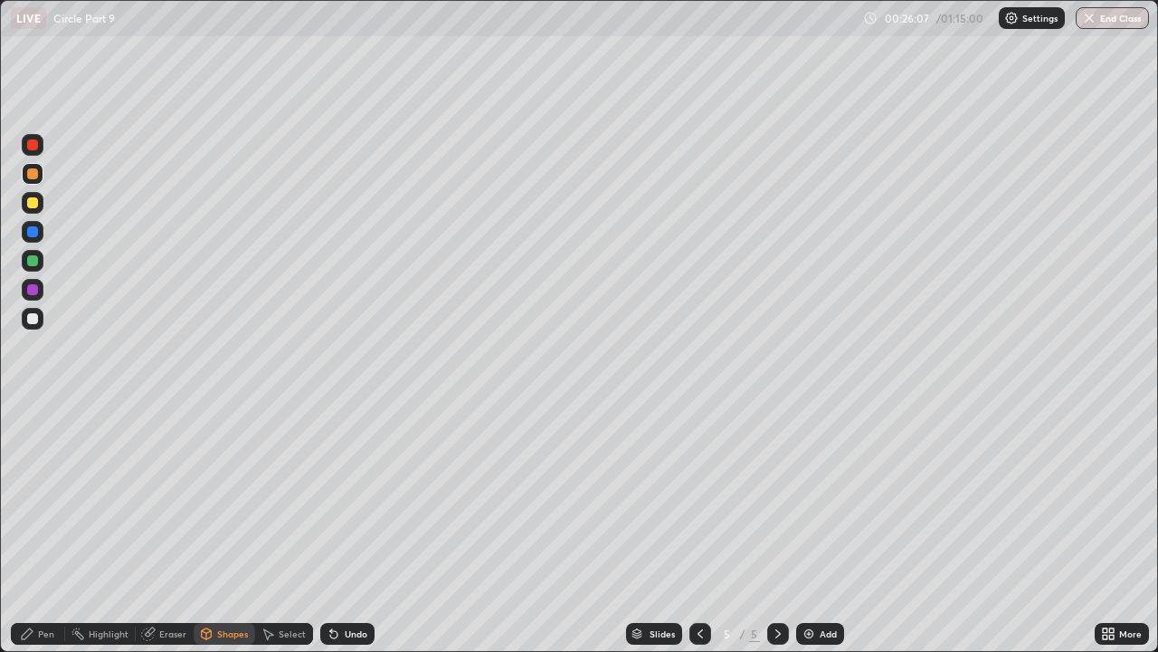
click at [33, 262] on div at bounding box center [32, 260] width 11 height 11
click at [338, 498] on icon at bounding box center [334, 633] width 14 height 14
click at [336, 498] on icon at bounding box center [334, 633] width 14 height 14
click at [50, 498] on div "Pen" at bounding box center [46, 633] width 16 height 9
click at [171, 498] on div "Eraser" at bounding box center [172, 633] width 27 height 9
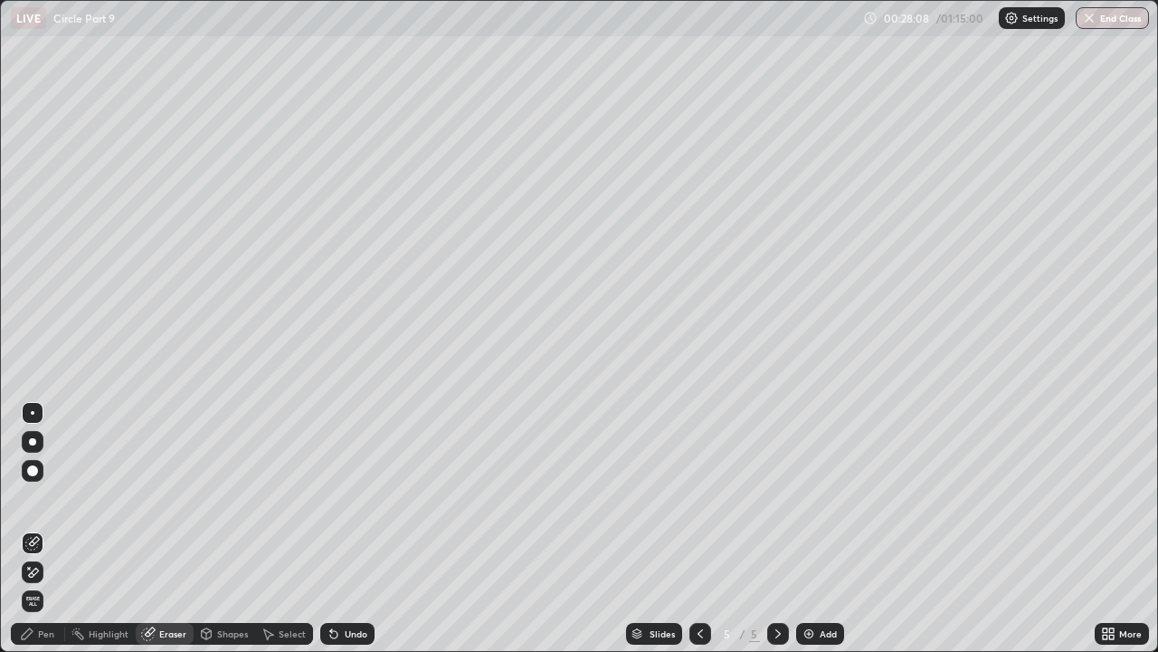
click at [59, 498] on div "Pen" at bounding box center [38, 634] width 54 height 22
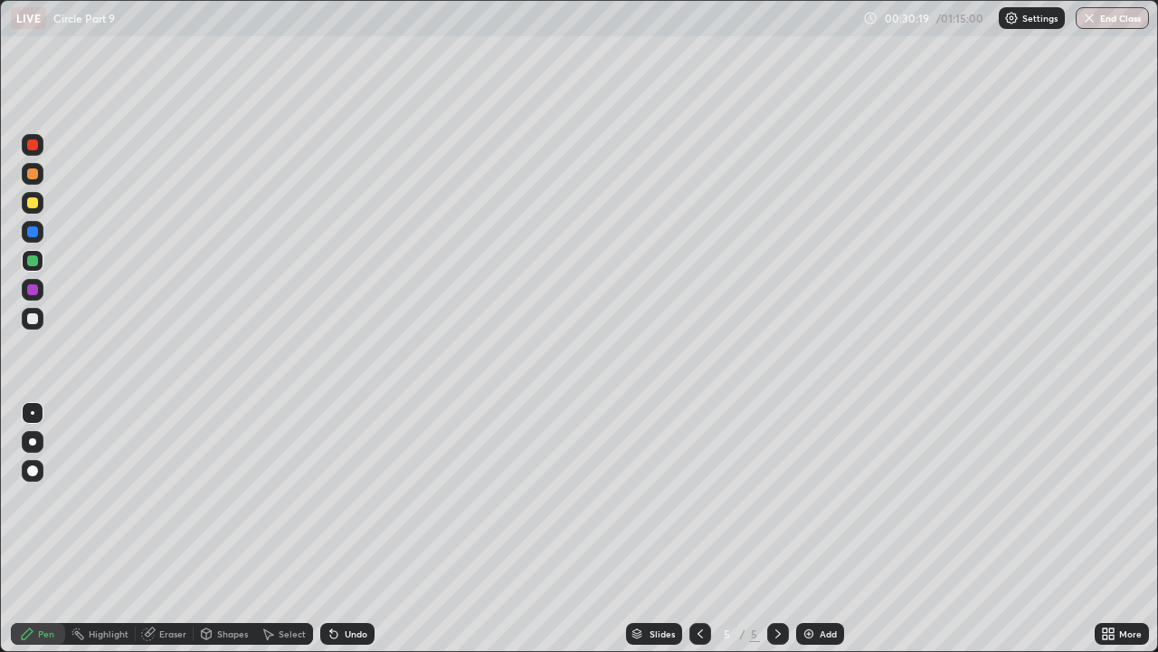
click at [34, 232] on div at bounding box center [32, 231] width 11 height 11
click at [30, 322] on div at bounding box center [32, 318] width 11 height 11
click at [215, 498] on div "Shapes" at bounding box center [225, 634] width 62 height 22
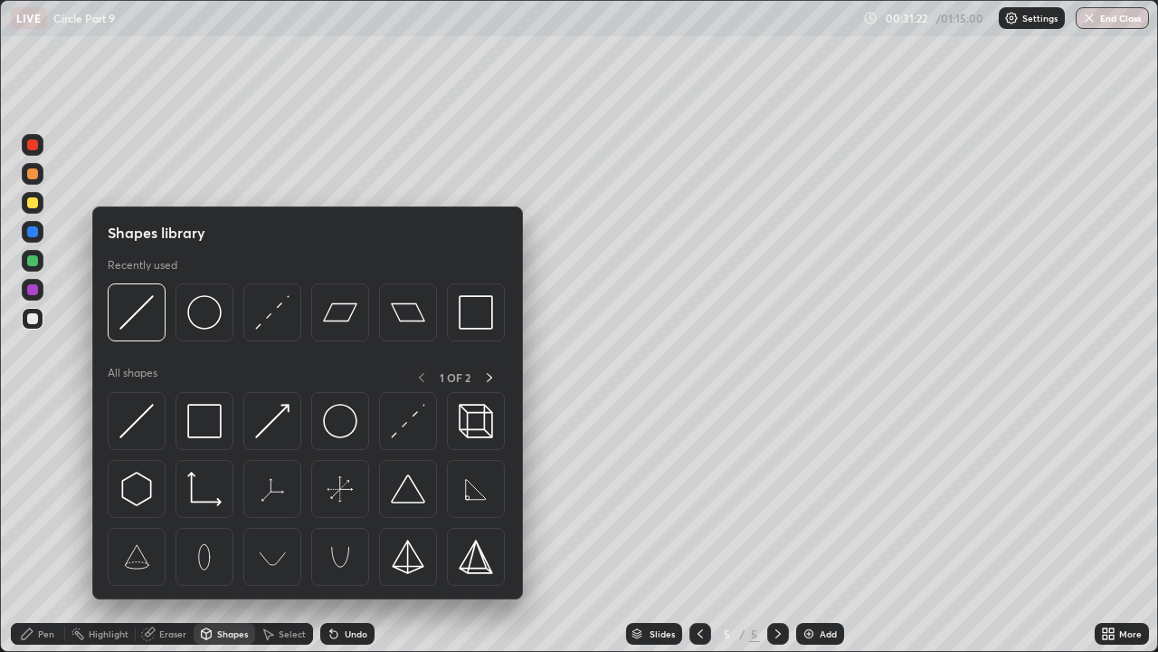
click at [177, 498] on div "Eraser" at bounding box center [172, 633] width 27 height 9
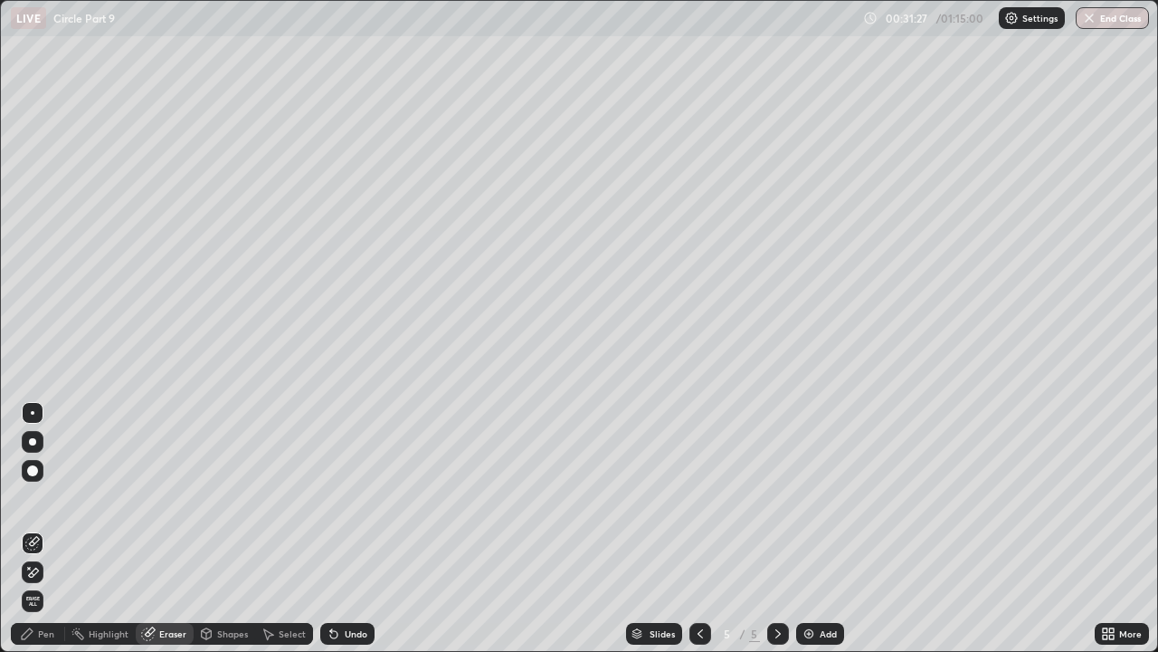
click at [53, 498] on div "Pen" at bounding box center [38, 634] width 54 height 22
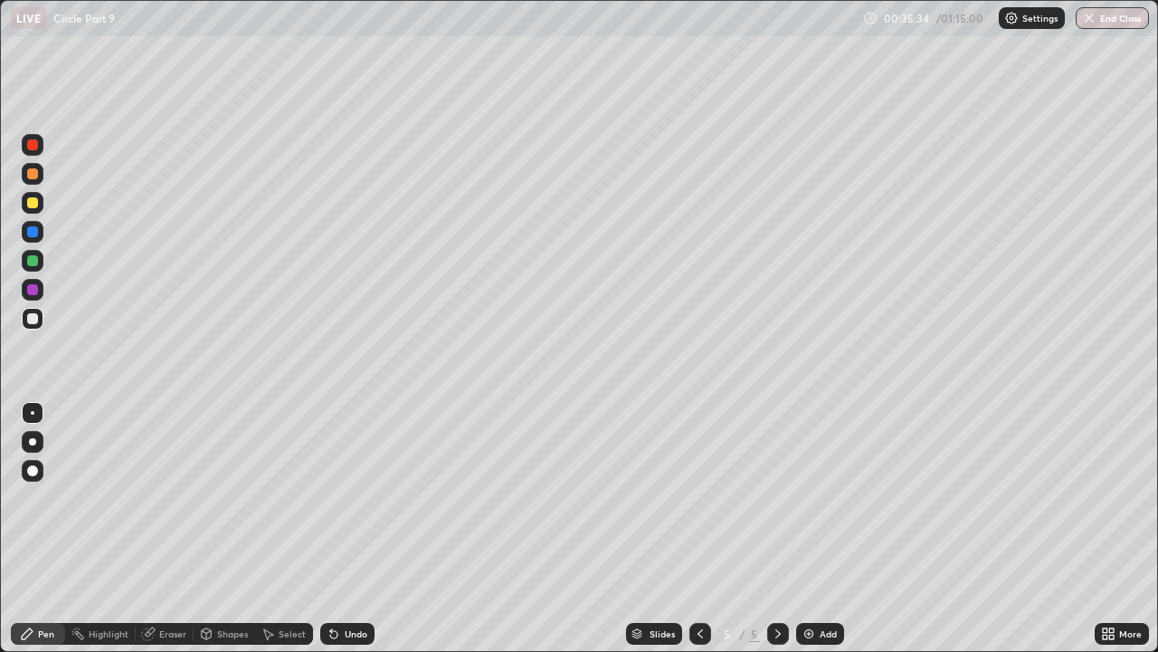
click at [776, 498] on icon at bounding box center [778, 633] width 14 height 14
click at [804, 498] on img at bounding box center [809, 633] width 14 height 14
click at [331, 498] on icon at bounding box center [333, 634] width 7 height 7
click at [330, 498] on icon at bounding box center [333, 634] width 7 height 7
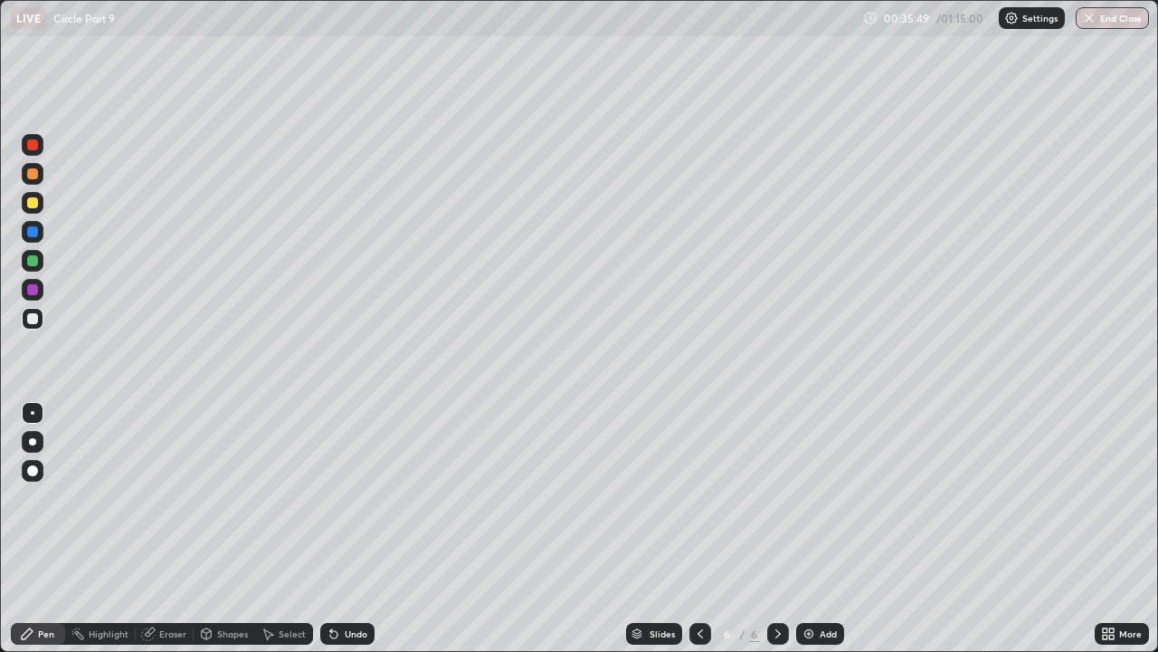
click at [50, 498] on div "Pen" at bounding box center [46, 633] width 16 height 9
click at [227, 498] on div "Shapes" at bounding box center [232, 633] width 31 height 9
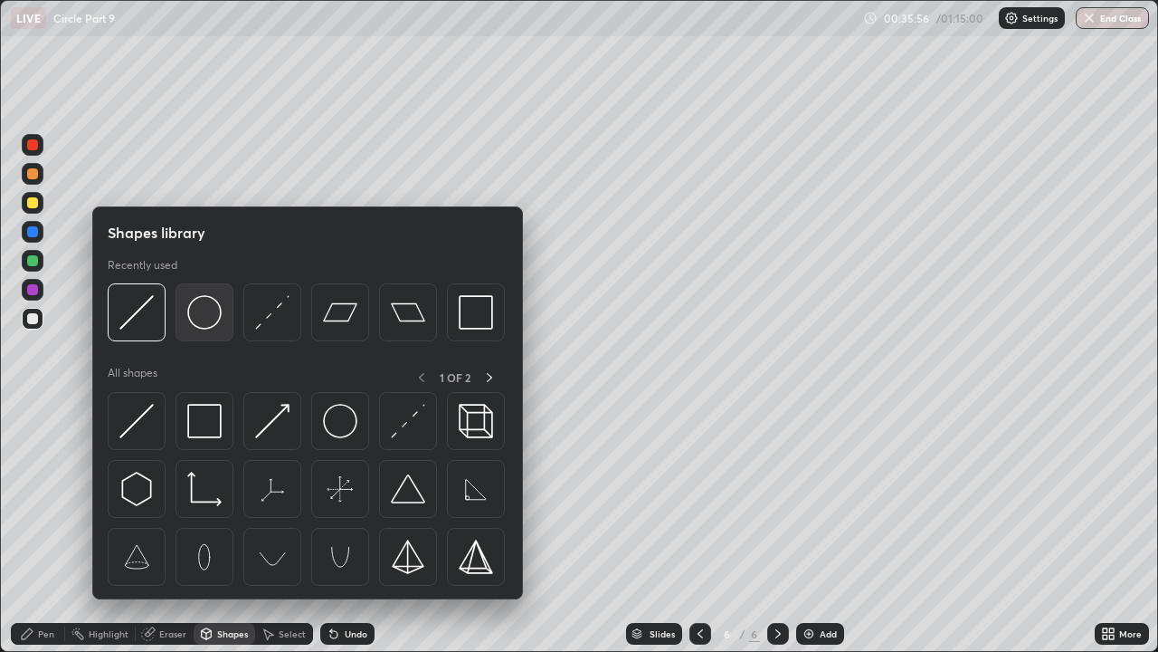
click at [211, 320] on img at bounding box center [204, 312] width 34 height 34
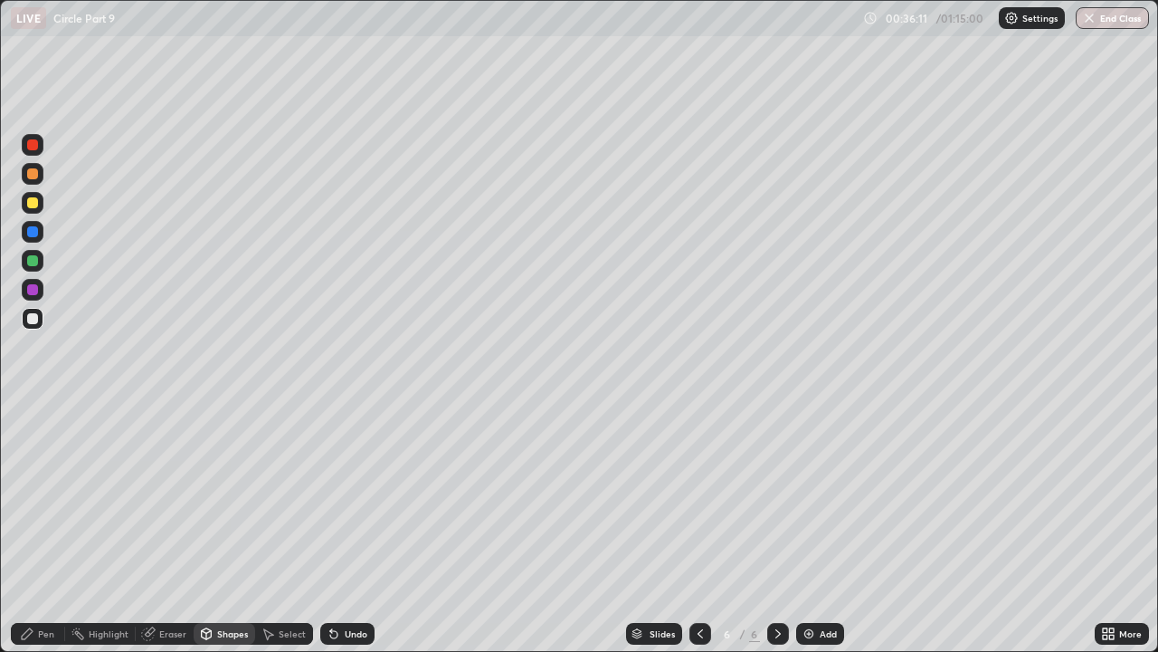
click at [331, 498] on icon at bounding box center [333, 634] width 7 height 7
click at [33, 285] on div at bounding box center [32, 289] width 11 height 11
click at [709, 498] on div at bounding box center [701, 633] width 22 height 36
click at [776, 498] on icon at bounding box center [778, 633] width 14 height 14
click at [332, 498] on icon at bounding box center [333, 634] width 7 height 7
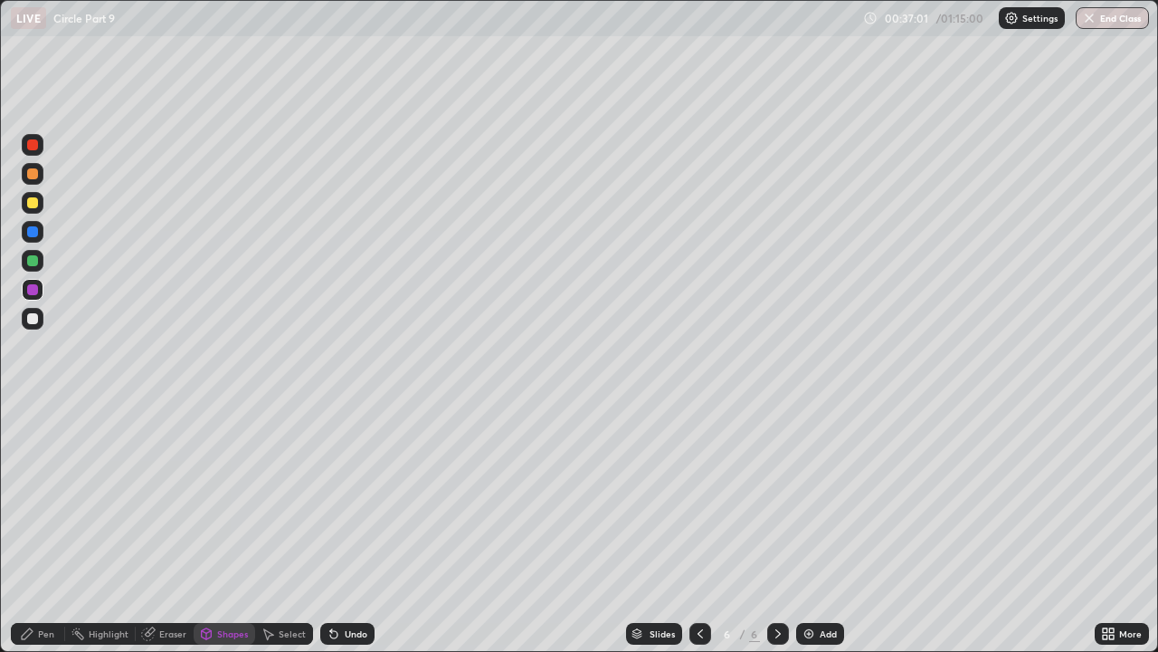
click at [56, 498] on div "Pen" at bounding box center [38, 634] width 54 height 22
click at [331, 498] on icon at bounding box center [333, 634] width 7 height 7
click at [330, 498] on icon at bounding box center [333, 634] width 7 height 7
click at [52, 498] on div "Pen" at bounding box center [46, 633] width 16 height 9
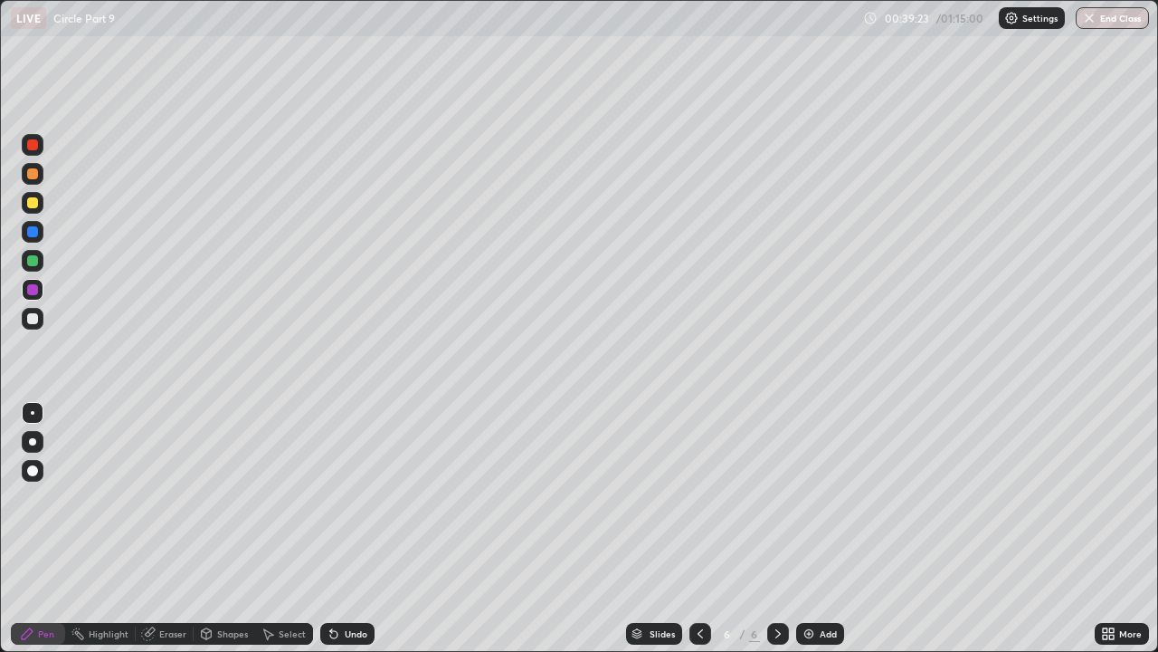
click at [209, 498] on icon at bounding box center [207, 633] width 10 height 11
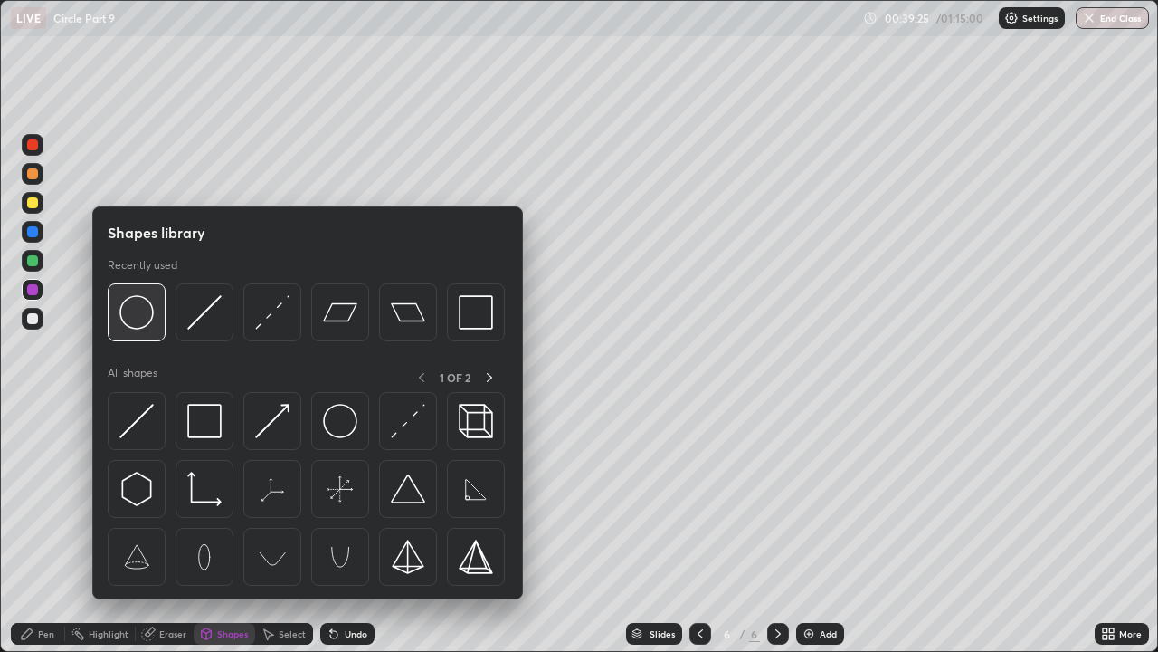
click at [142, 314] on img at bounding box center [136, 312] width 34 height 34
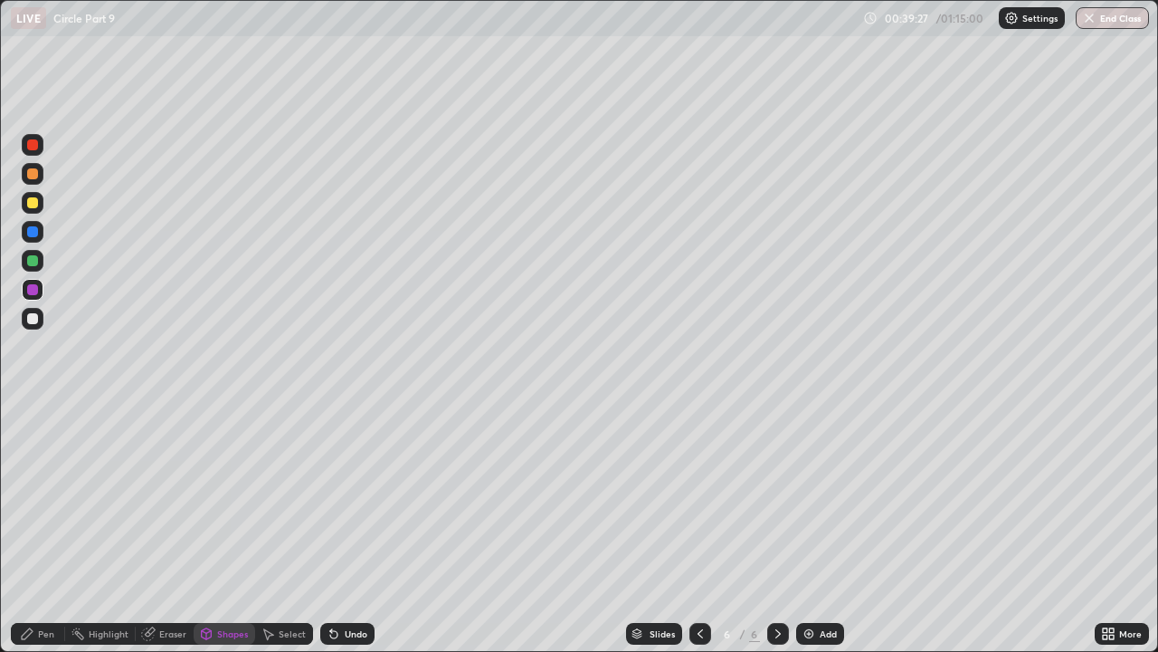
click at [33, 255] on div at bounding box center [32, 260] width 11 height 11
click at [330, 498] on icon at bounding box center [333, 634] width 7 height 7
click at [331, 498] on icon at bounding box center [333, 634] width 7 height 7
click at [334, 498] on icon at bounding box center [334, 633] width 14 height 14
click at [331, 498] on icon at bounding box center [333, 634] width 7 height 7
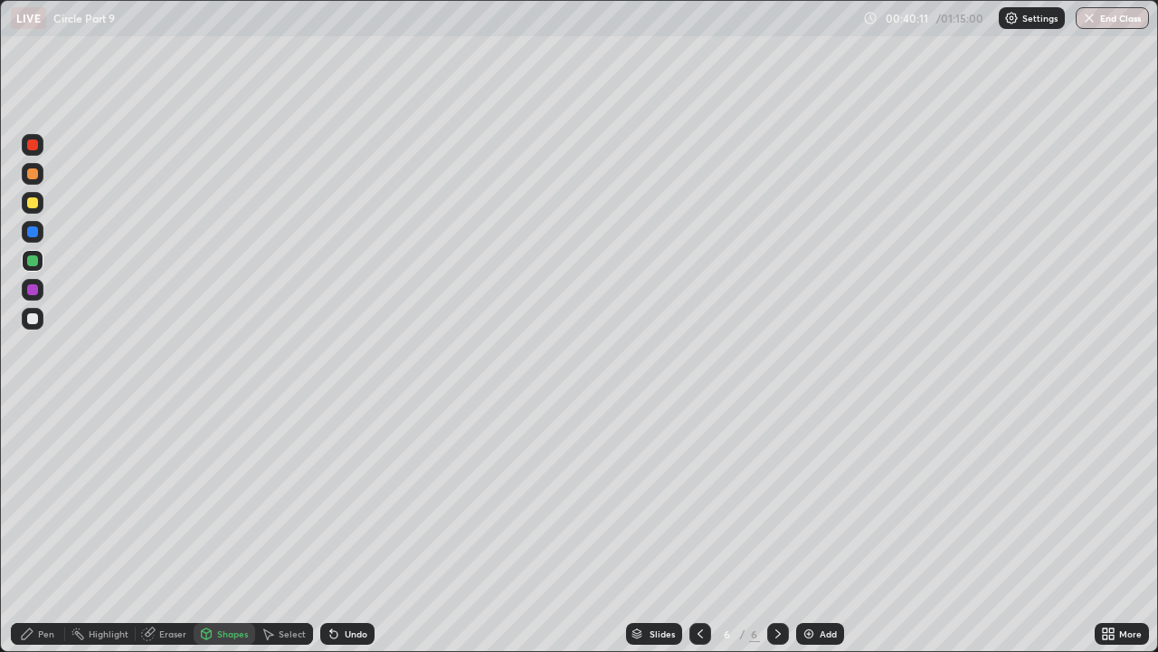
click at [34, 498] on div "Pen" at bounding box center [38, 634] width 54 height 22
click at [329, 498] on icon at bounding box center [334, 633] width 14 height 14
click at [804, 498] on img at bounding box center [809, 633] width 14 height 14
click at [229, 498] on div "Shapes" at bounding box center [232, 633] width 31 height 9
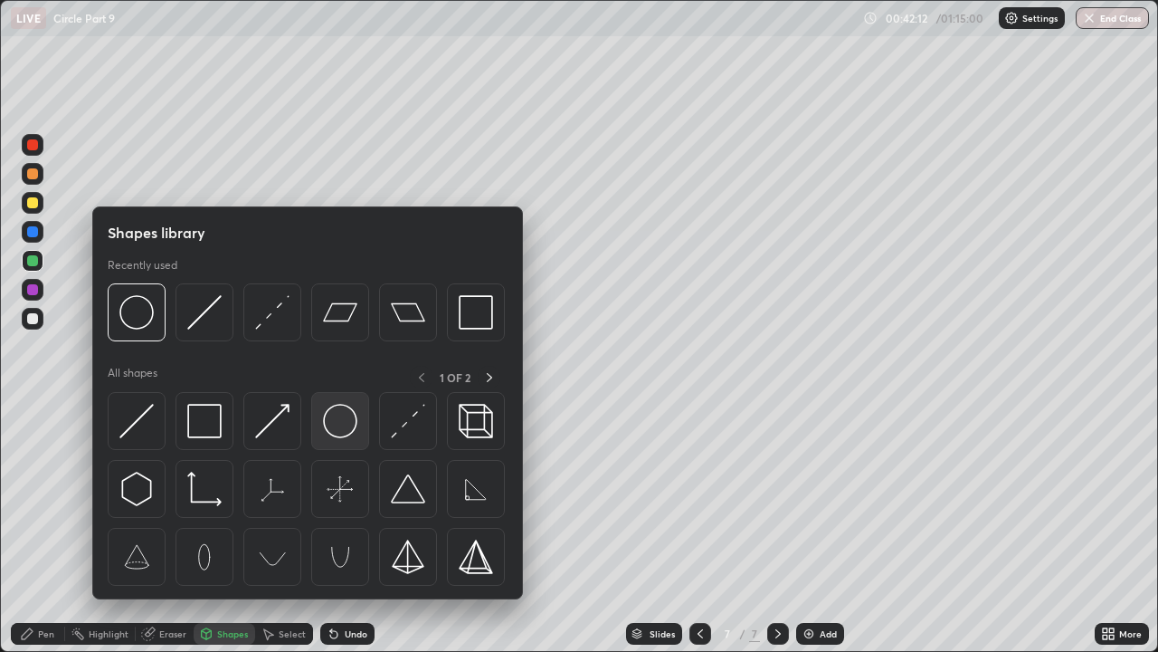
click at [350, 433] on img at bounding box center [340, 421] width 34 height 34
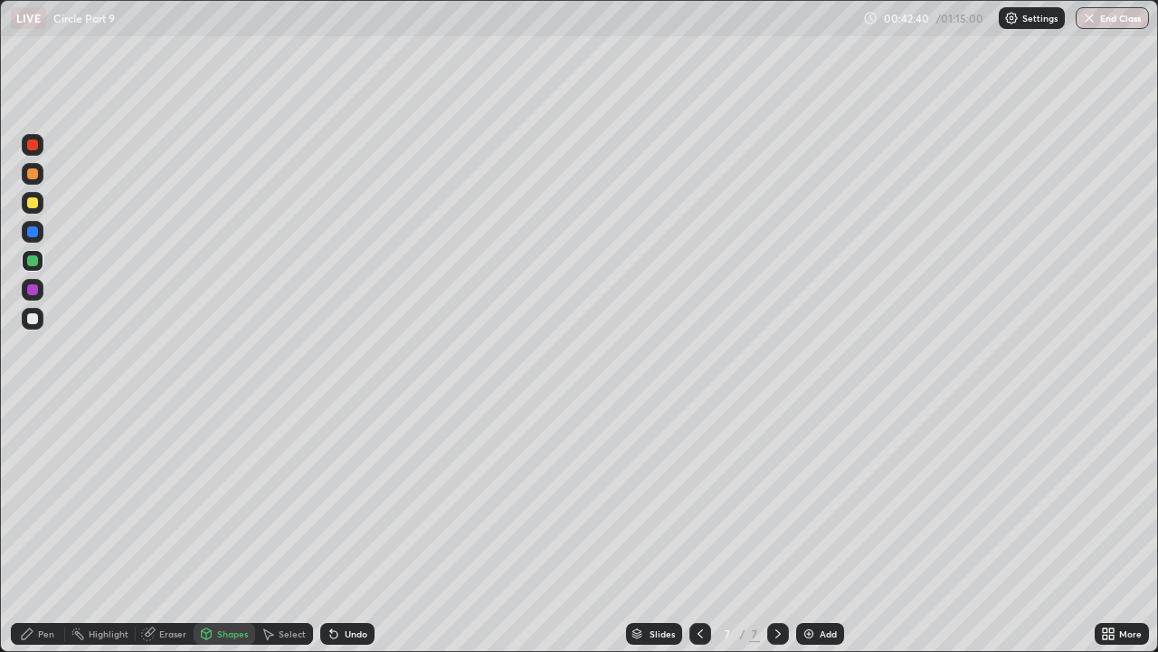
click at [338, 498] on icon at bounding box center [334, 633] width 14 height 14
click at [50, 498] on div "Pen" at bounding box center [46, 633] width 16 height 9
click at [33, 290] on div at bounding box center [32, 289] width 11 height 11
click at [230, 498] on div "Shapes" at bounding box center [232, 633] width 31 height 9
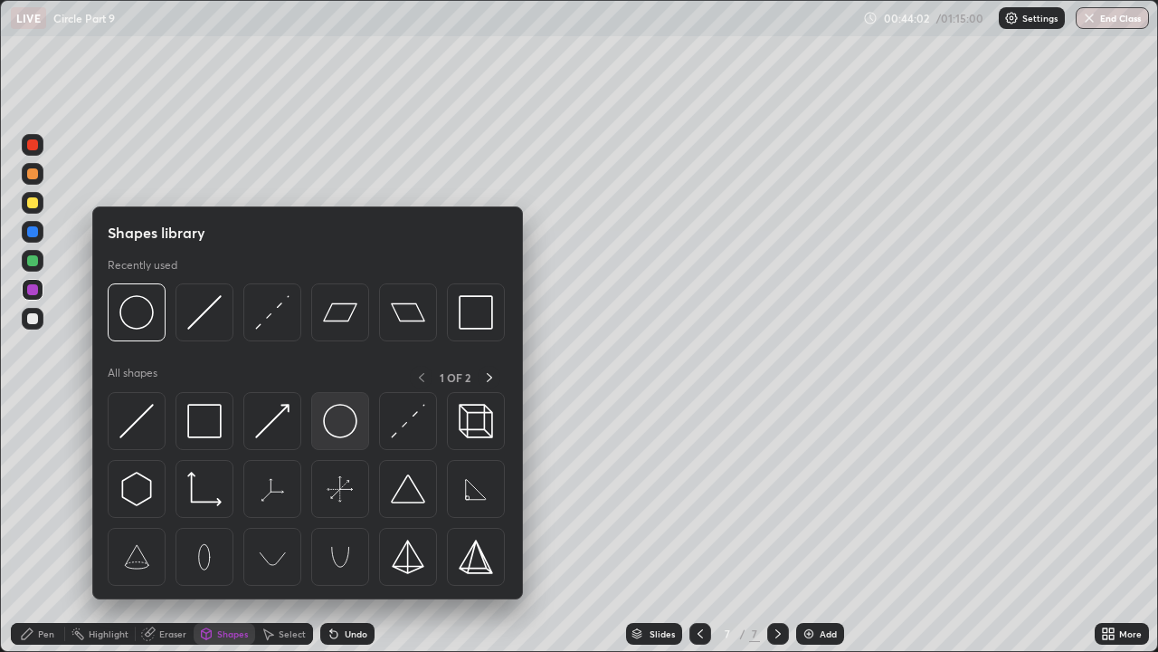
click at [337, 426] on img at bounding box center [340, 421] width 34 height 34
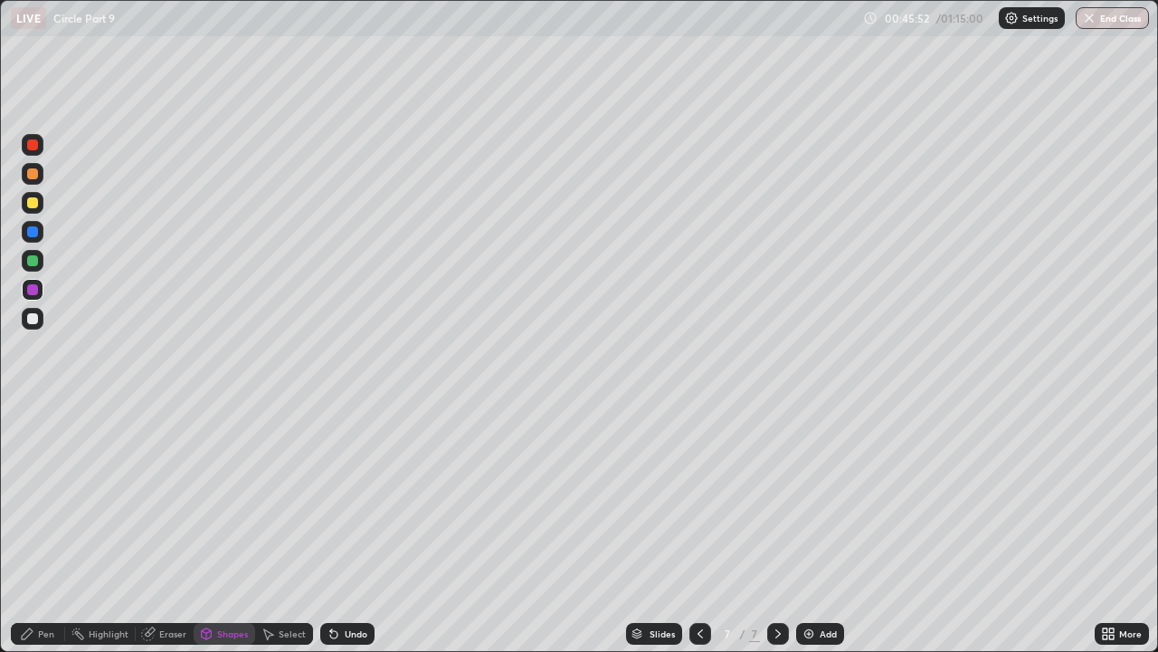
click at [115, 498] on div "Highlight" at bounding box center [109, 633] width 40 height 9
click at [43, 498] on div "Pen" at bounding box center [38, 634] width 54 height 22
click at [31, 319] on div at bounding box center [32, 318] width 11 height 11
click at [699, 498] on icon at bounding box center [700, 633] width 14 height 14
click at [696, 498] on icon at bounding box center [700, 633] width 14 height 14
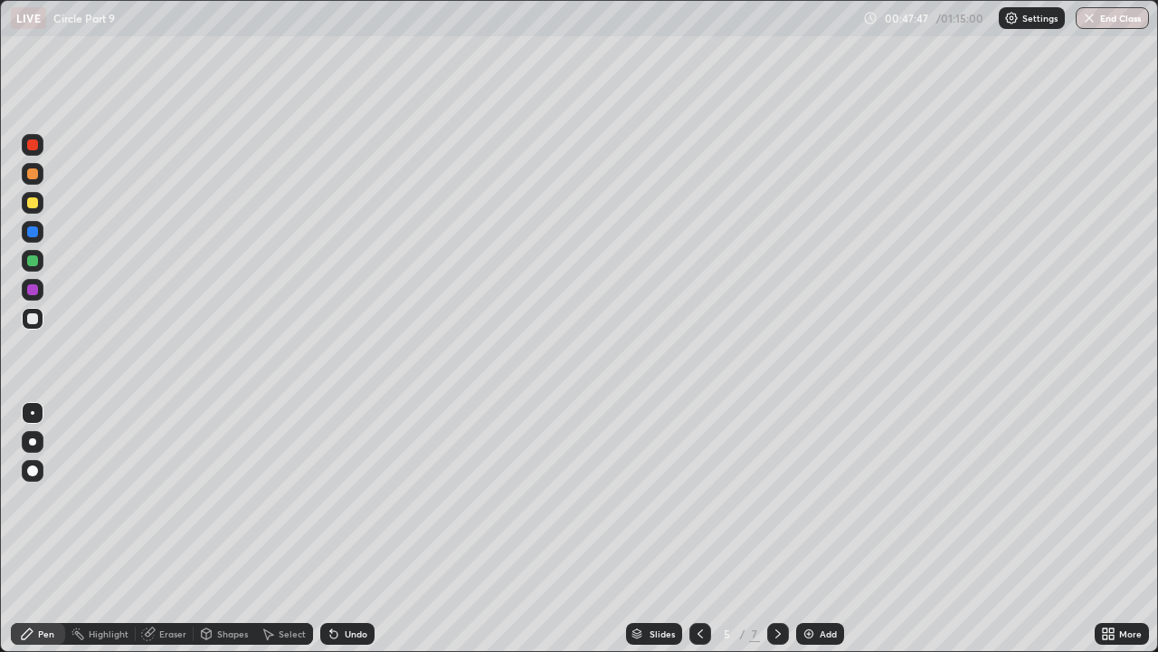
click at [775, 498] on icon at bounding box center [778, 633] width 14 height 14
click at [774, 498] on icon at bounding box center [778, 633] width 14 height 14
click at [772, 498] on div at bounding box center [778, 634] width 22 height 22
click at [32, 147] on div at bounding box center [32, 144] width 11 height 11
click at [159, 498] on div "Eraser" at bounding box center [172, 633] width 27 height 9
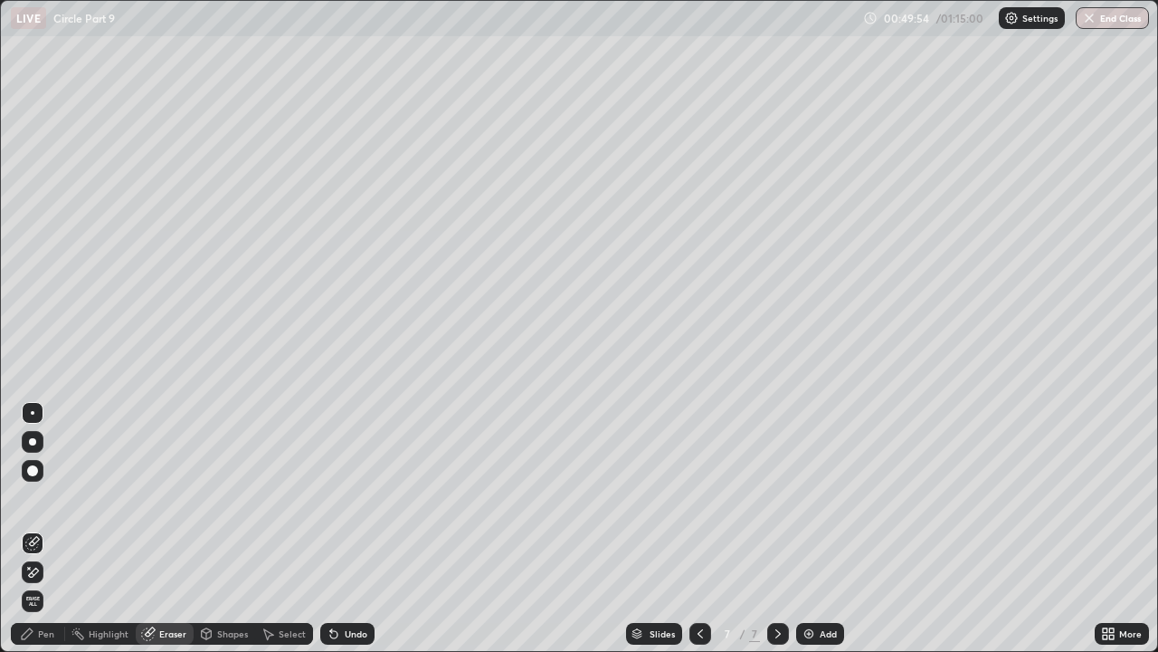
click at [56, 498] on div "Pen" at bounding box center [38, 634] width 54 height 22
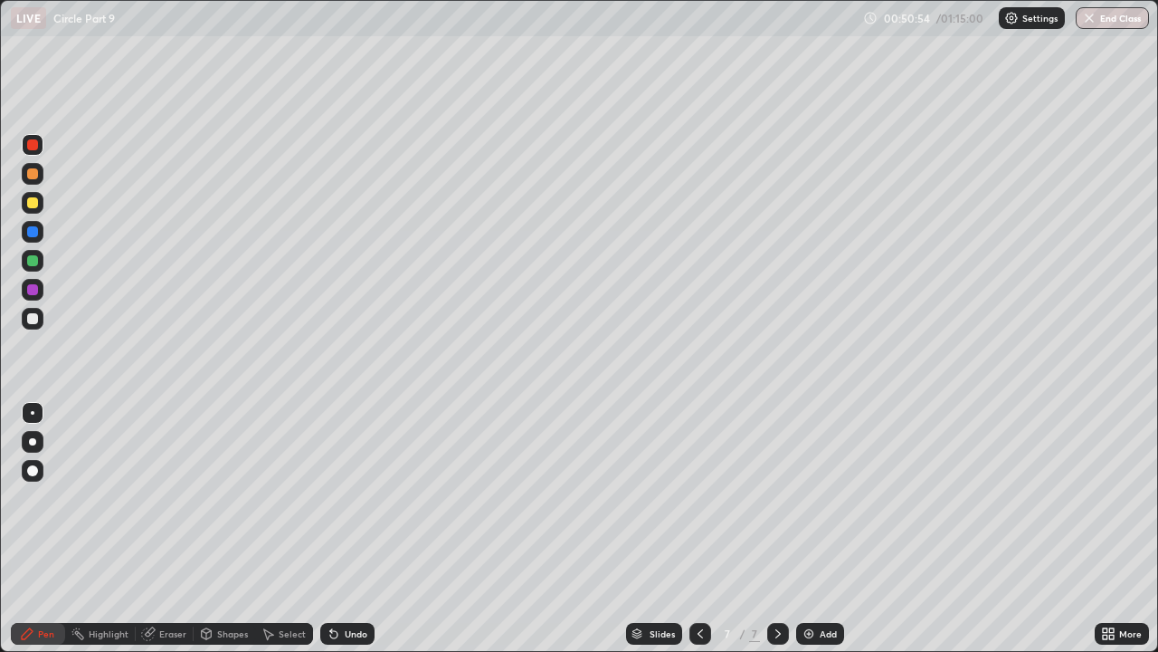
click at [700, 498] on icon at bounding box center [700, 633] width 14 height 14
click at [690, 498] on div at bounding box center [701, 634] width 22 height 22
click at [776, 498] on icon at bounding box center [778, 633] width 14 height 14
click at [775, 498] on icon at bounding box center [778, 633] width 14 height 14
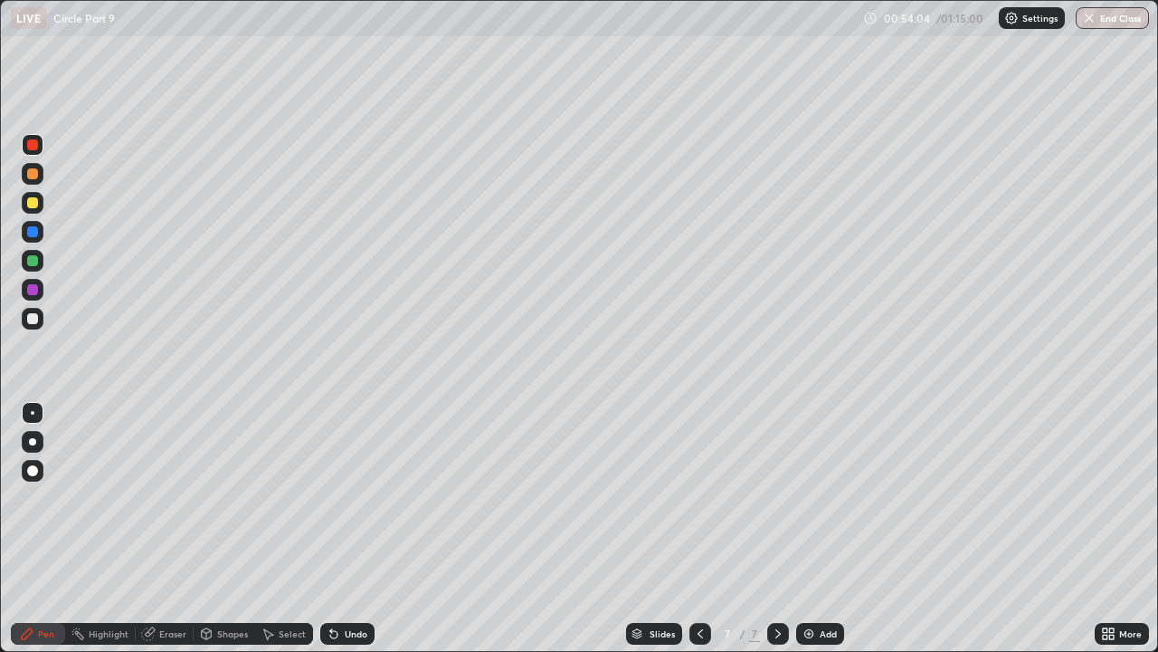
click at [33, 413] on div at bounding box center [33, 413] width 4 height 4
click at [31, 319] on div at bounding box center [32, 318] width 11 height 11
click at [214, 498] on div "Shapes" at bounding box center [225, 634] width 62 height 22
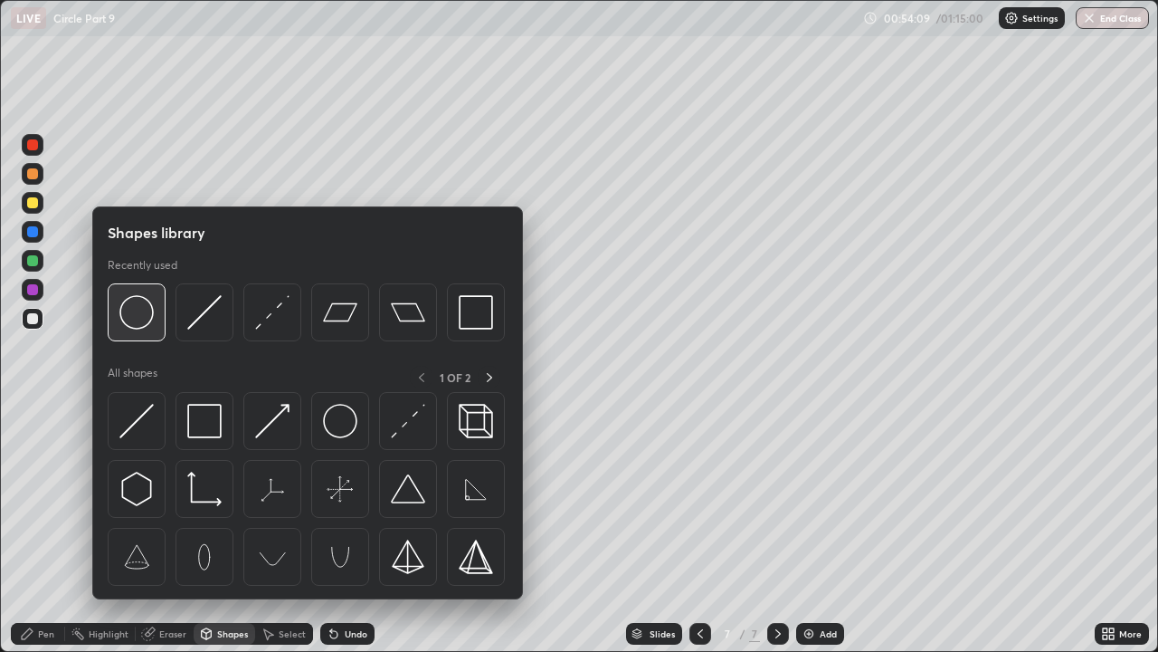
click at [146, 322] on img at bounding box center [136, 312] width 34 height 34
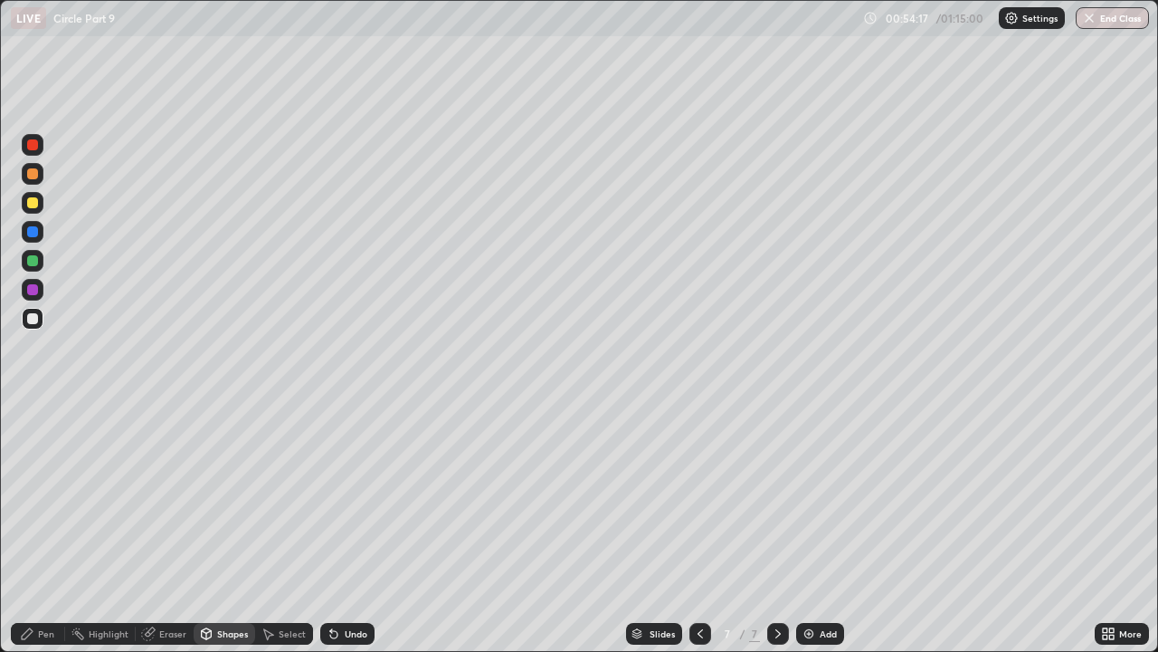
click at [43, 498] on div "Pen" at bounding box center [46, 633] width 16 height 9
click at [215, 498] on div "Shapes" at bounding box center [225, 634] width 62 height 22
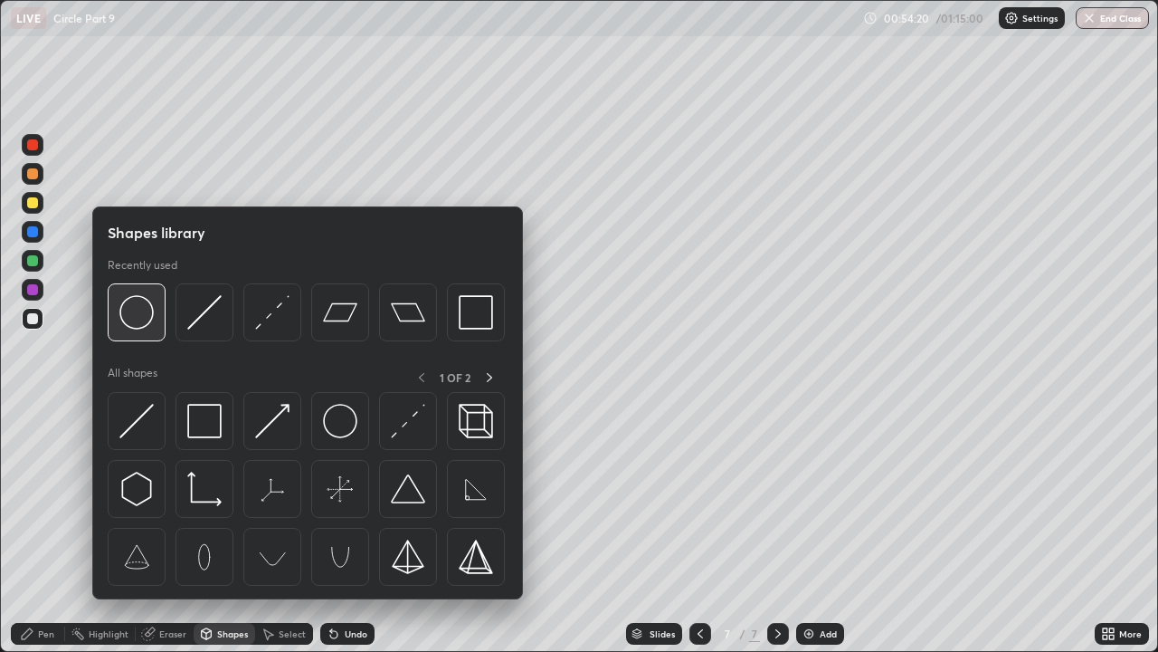
click at [145, 309] on img at bounding box center [136, 312] width 34 height 34
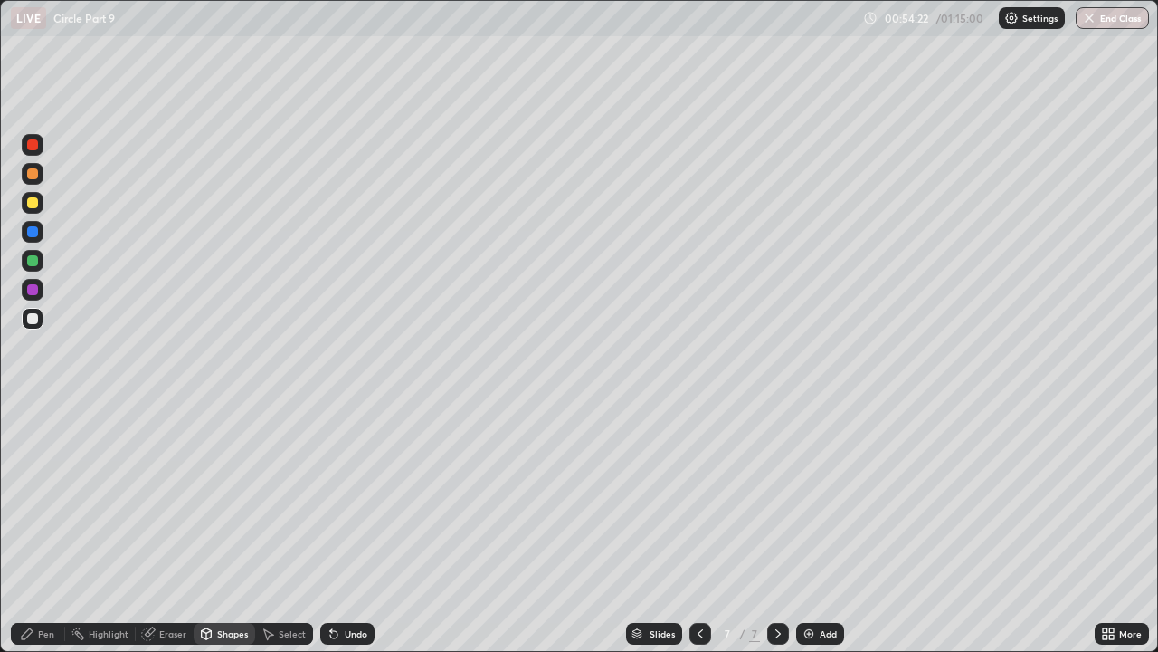
click at [805, 498] on img at bounding box center [809, 633] width 14 height 14
click at [341, 498] on div "Undo" at bounding box center [347, 634] width 54 height 22
click at [57, 498] on div "Pen" at bounding box center [38, 634] width 54 height 22
click at [337, 498] on icon at bounding box center [334, 633] width 14 height 14
click at [50, 498] on div "Pen" at bounding box center [38, 634] width 54 height 22
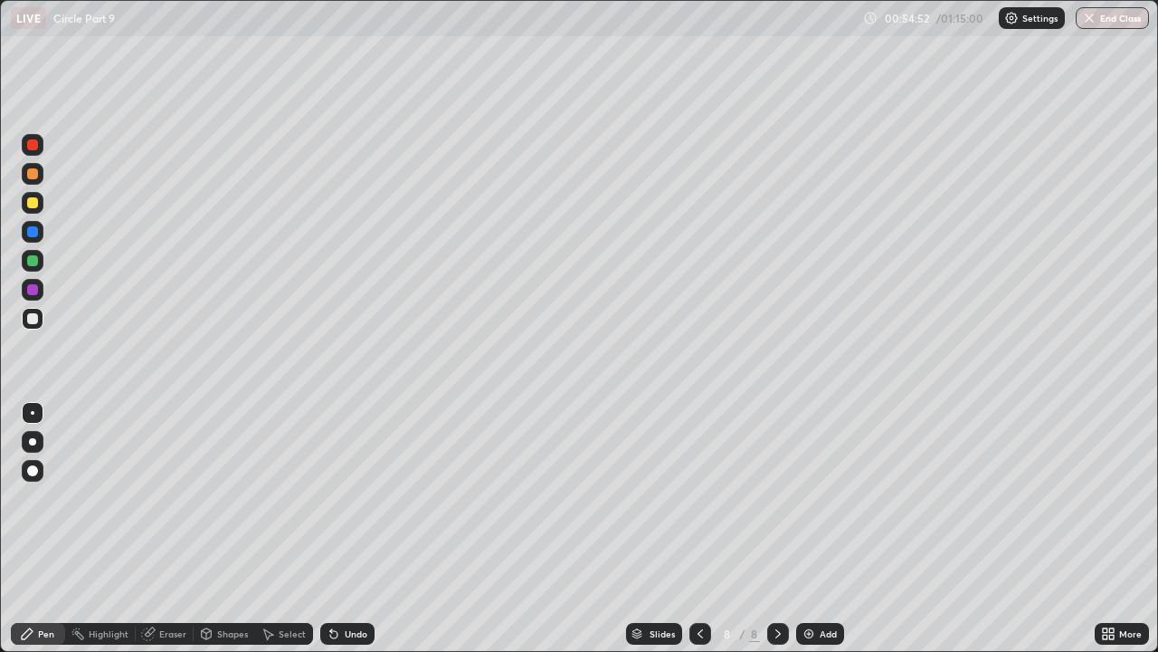
click at [218, 498] on div "Shapes" at bounding box center [232, 633] width 31 height 9
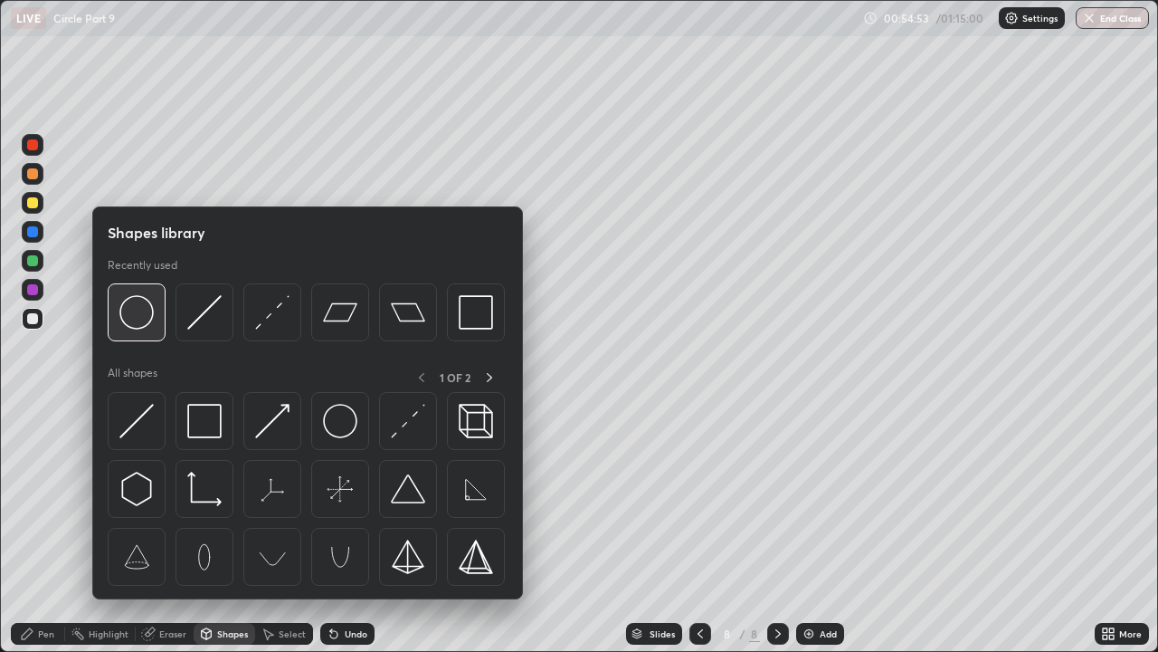
click at [140, 321] on img at bounding box center [136, 312] width 34 height 34
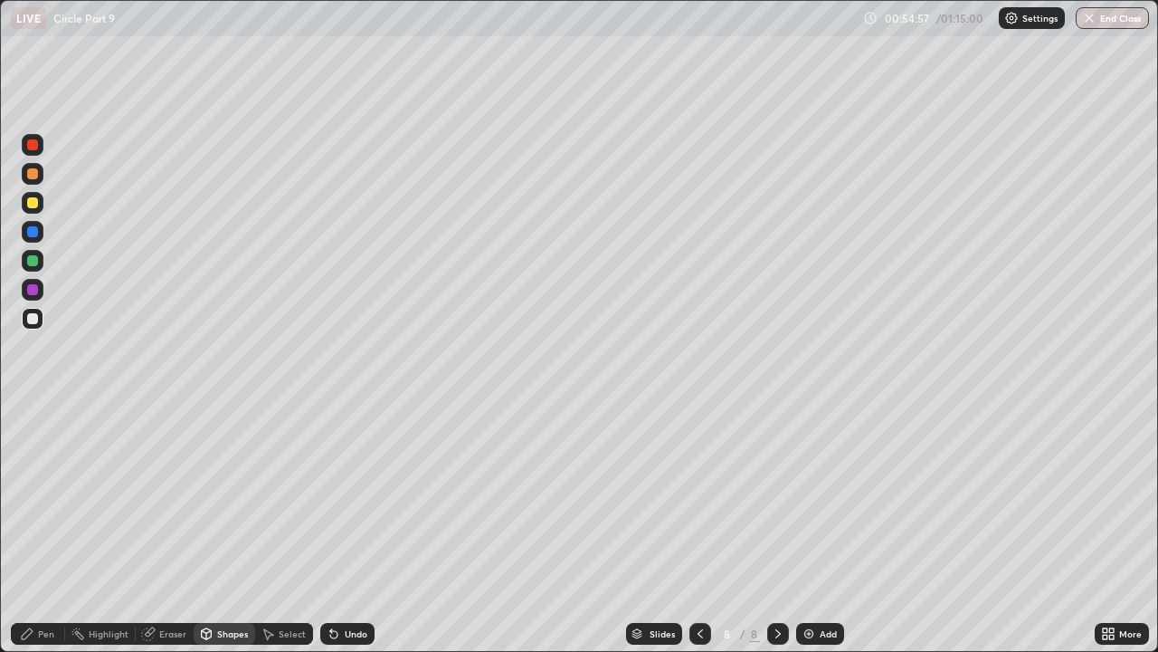
click at [334, 498] on icon at bounding box center [334, 633] width 14 height 14
click at [335, 498] on icon at bounding box center [333, 634] width 7 height 7
click at [49, 498] on div "Pen" at bounding box center [46, 633] width 16 height 9
click at [157, 498] on div "Eraser" at bounding box center [165, 634] width 58 height 22
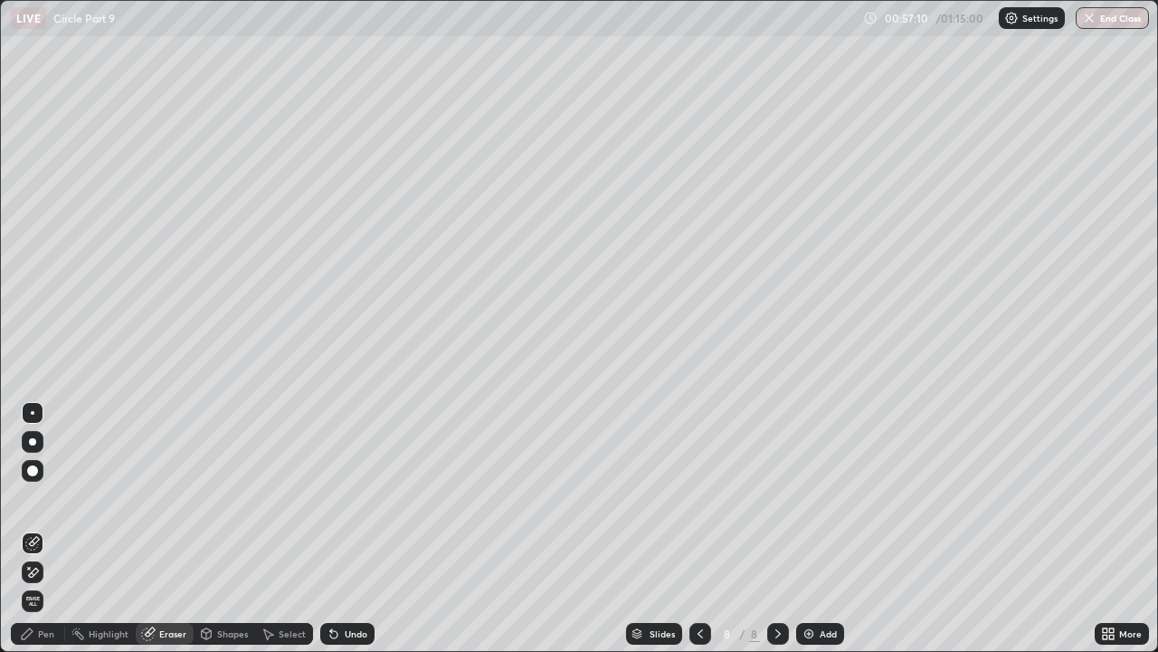
click at [52, 498] on div "Pen" at bounding box center [46, 633] width 16 height 9
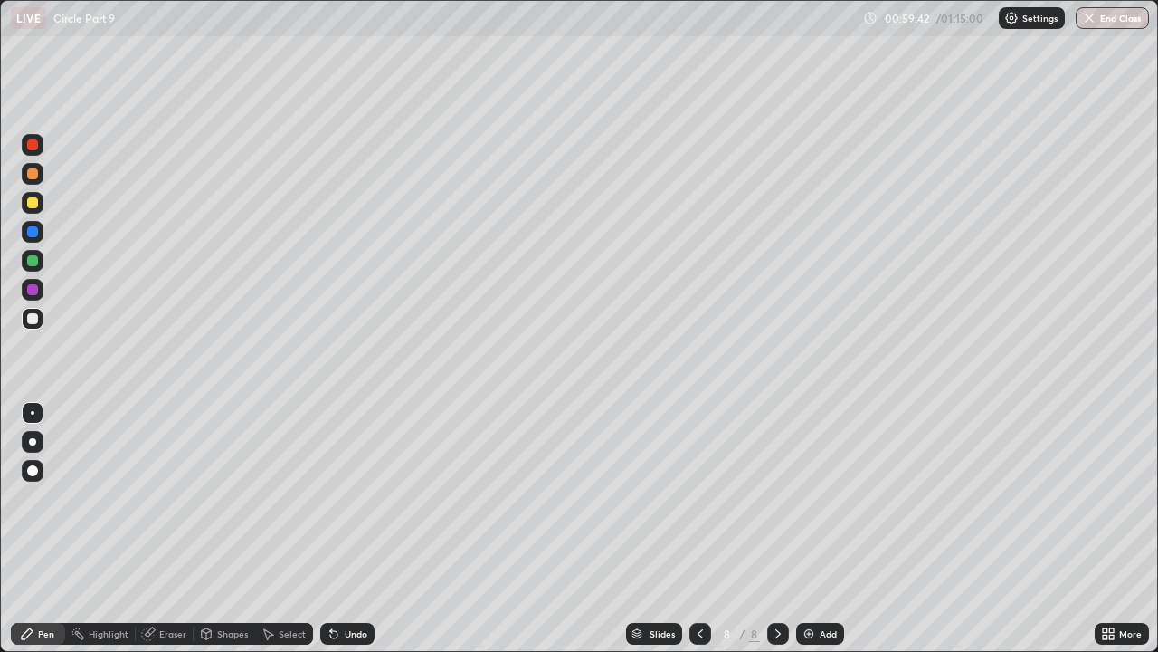
click at [806, 498] on img at bounding box center [809, 633] width 14 height 14
click at [816, 498] on div "Add" at bounding box center [820, 634] width 48 height 22
click at [31, 204] on div at bounding box center [32, 202] width 11 height 11
click at [28, 315] on div at bounding box center [32, 318] width 11 height 11
click at [30, 233] on div at bounding box center [32, 231] width 11 height 11
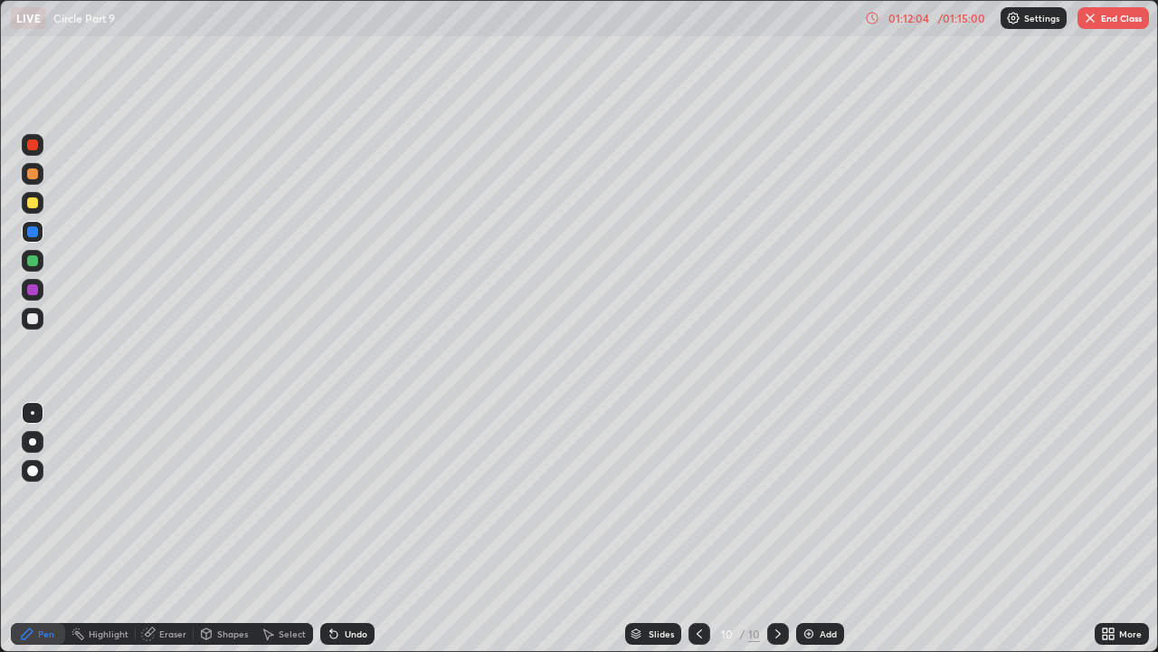
click at [1092, 24] on img "button" at bounding box center [1090, 18] width 14 height 14
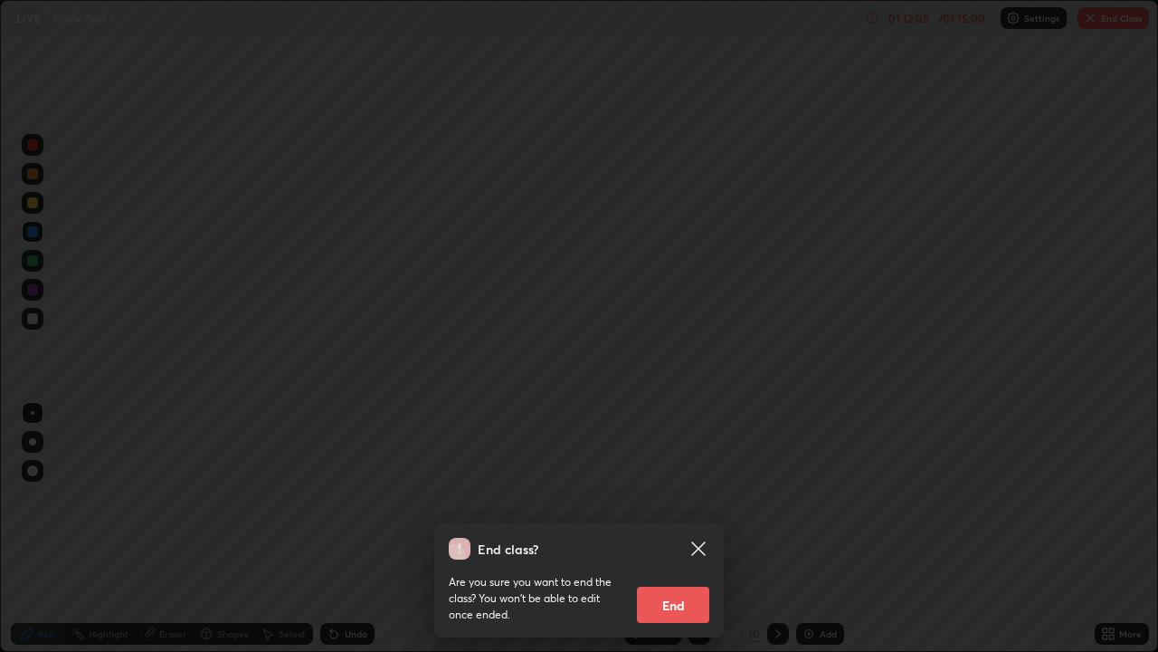
click at [688, 498] on button "End" at bounding box center [673, 604] width 72 height 36
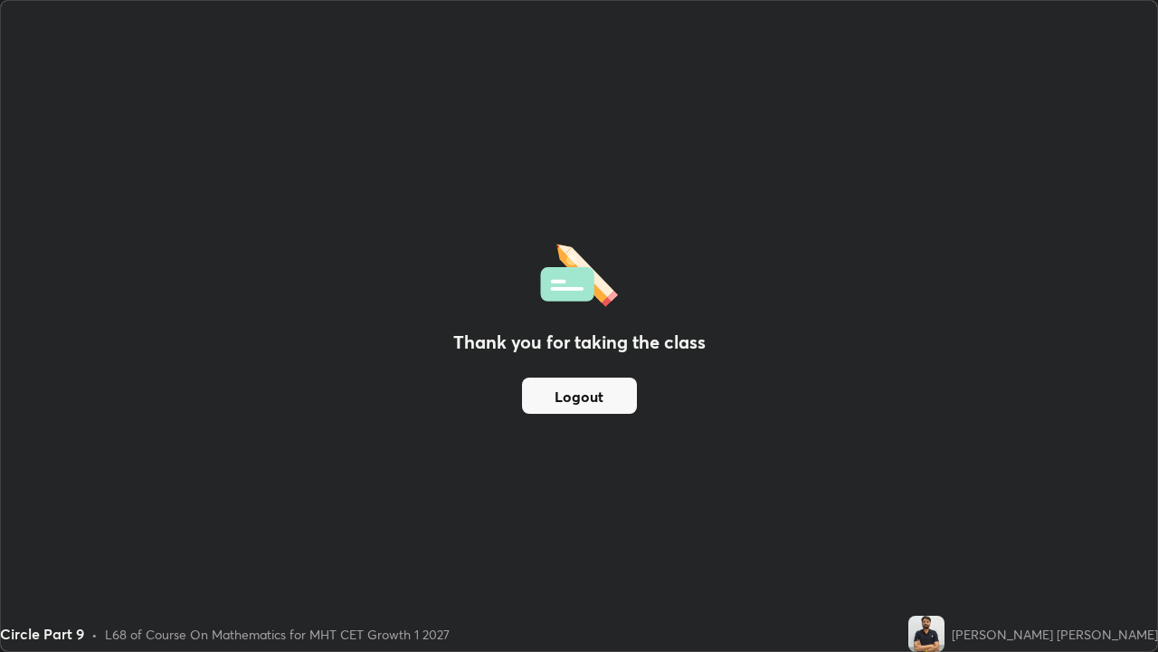
click at [590, 394] on button "Logout" at bounding box center [579, 395] width 115 height 36
